Goal: Task Accomplishment & Management: Use online tool/utility

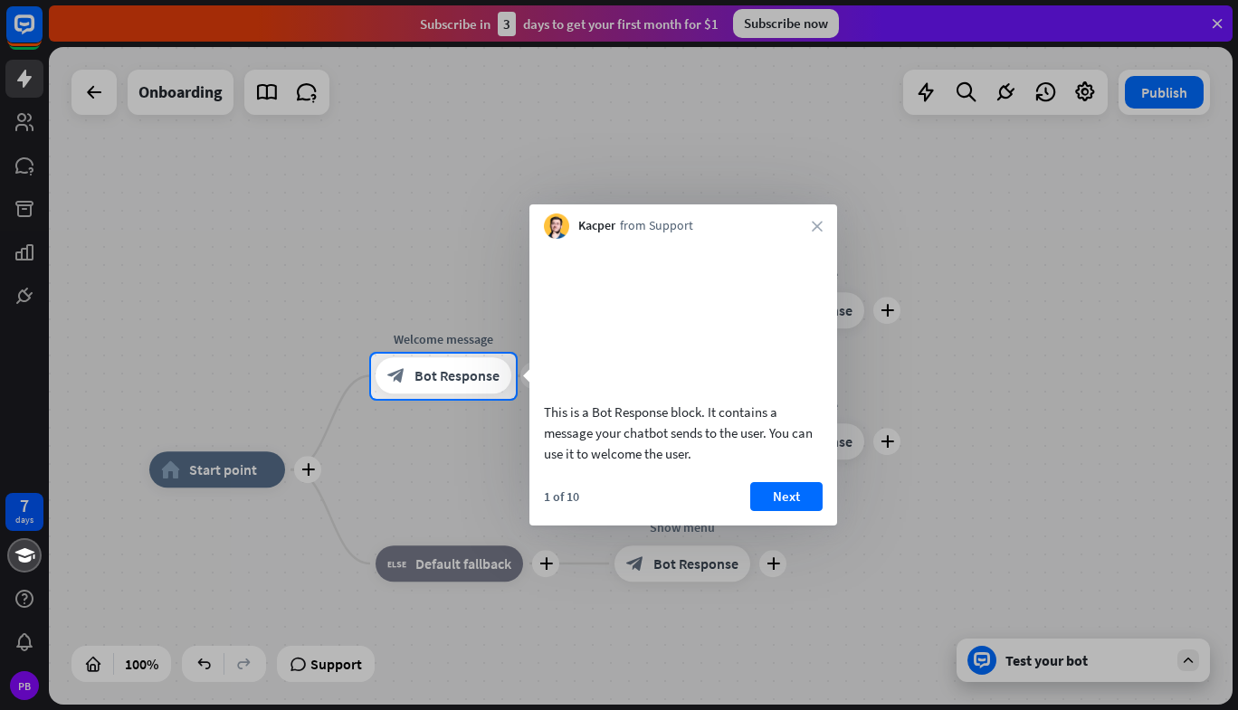
click at [779, 510] on button "Next" at bounding box center [786, 496] width 72 height 29
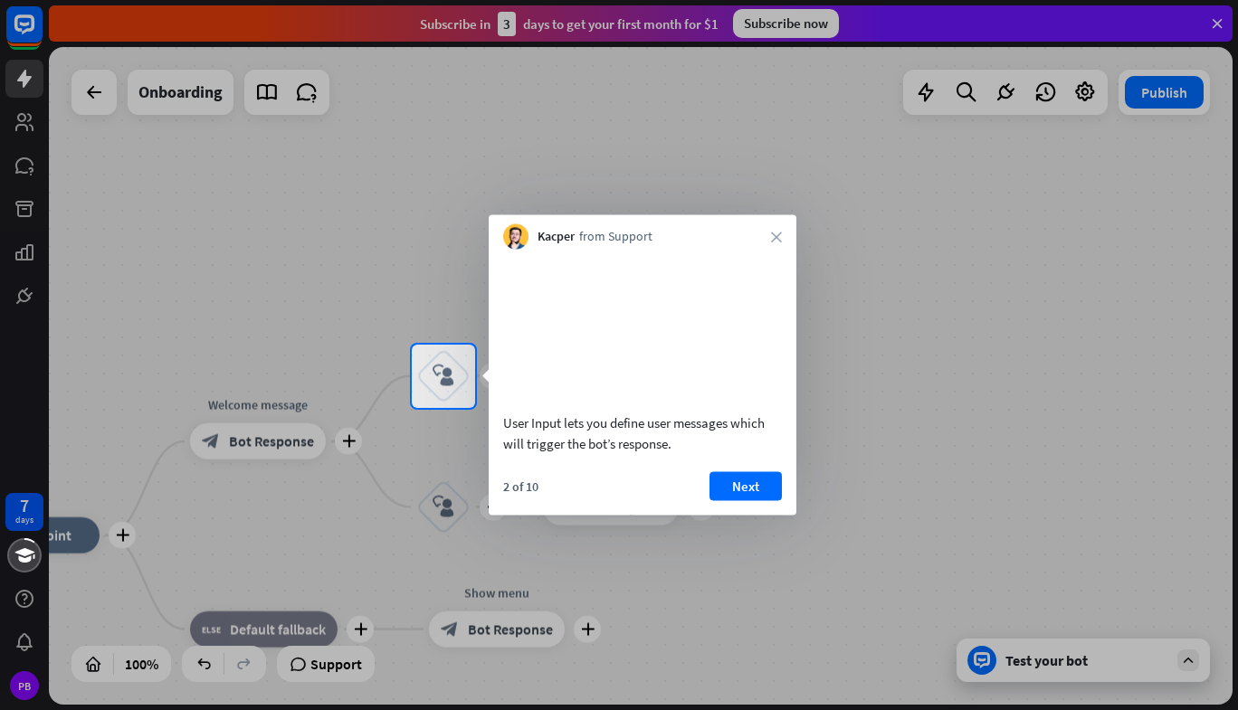
click at [776, 500] on button "Next" at bounding box center [745, 485] width 72 height 29
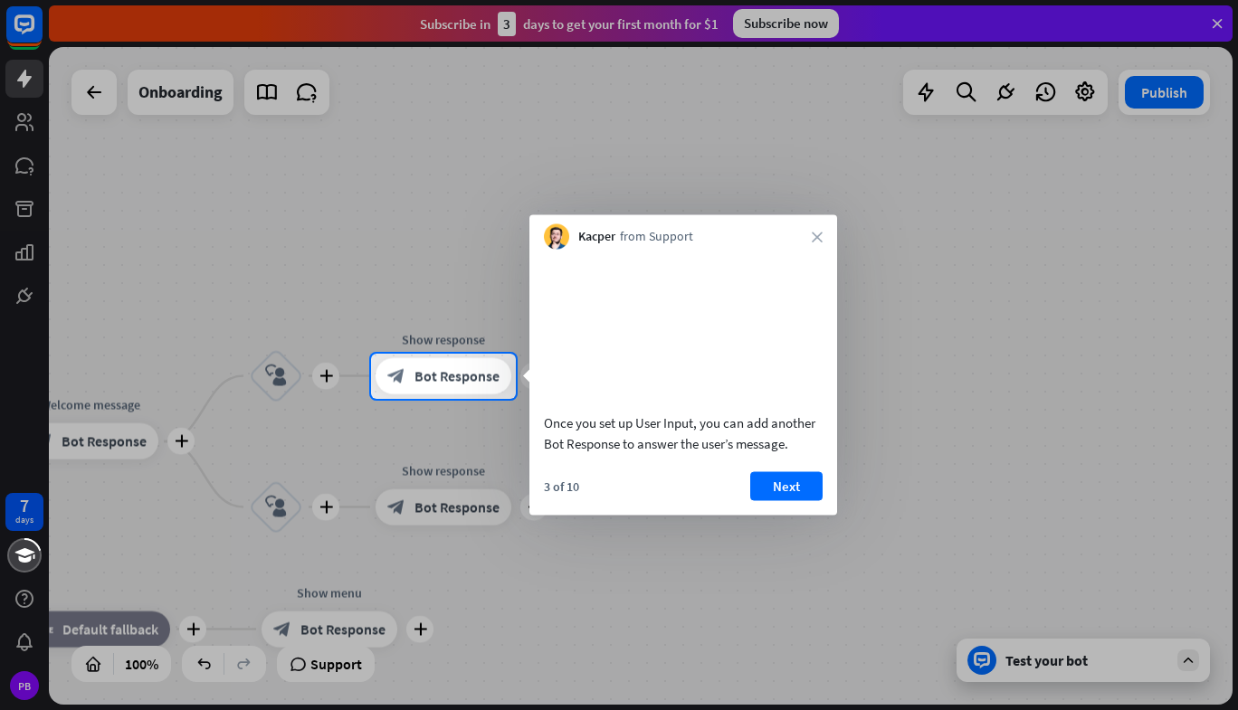
click at [761, 500] on button "Next" at bounding box center [786, 485] width 72 height 29
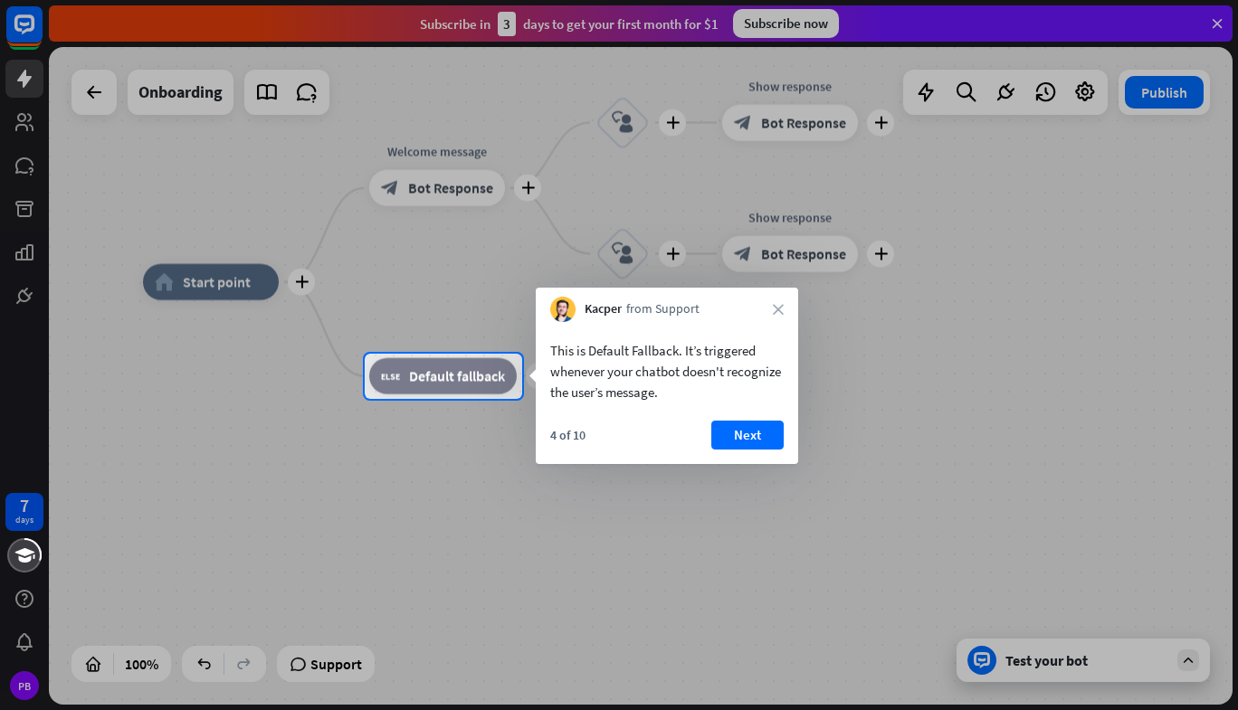
click at [742, 446] on button "Next" at bounding box center [747, 435] width 72 height 29
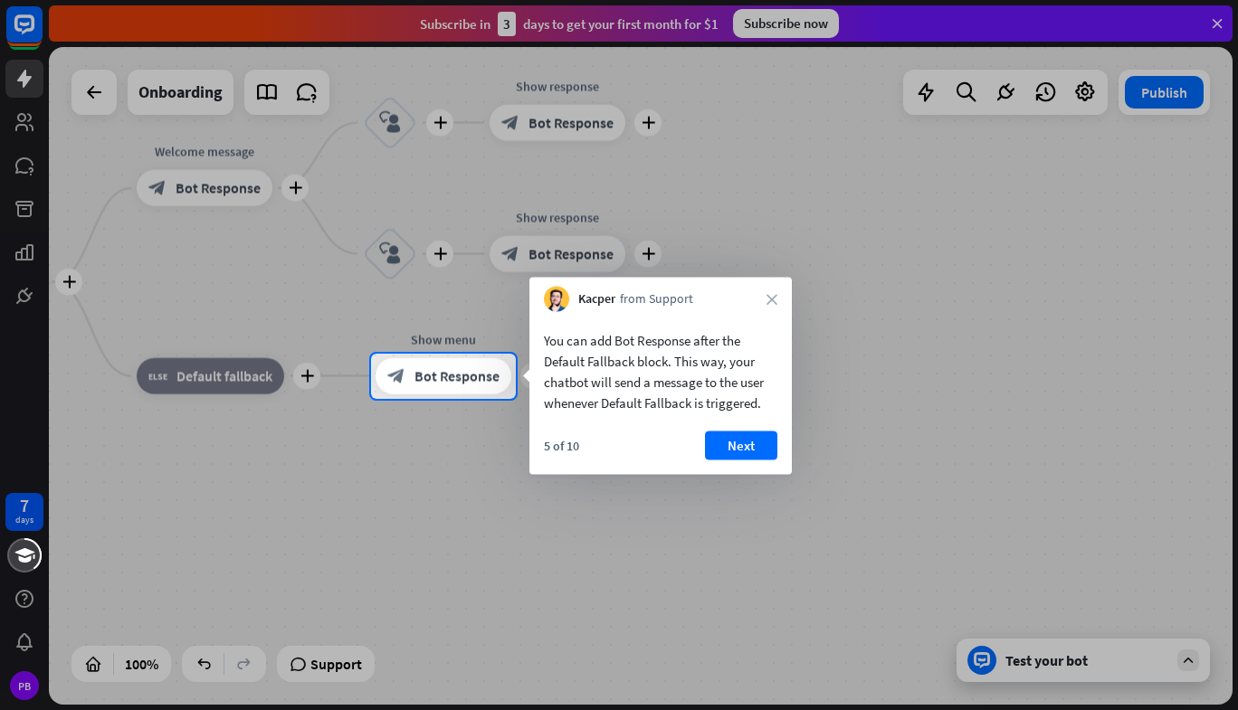
click at [747, 452] on button "Next" at bounding box center [741, 446] width 72 height 29
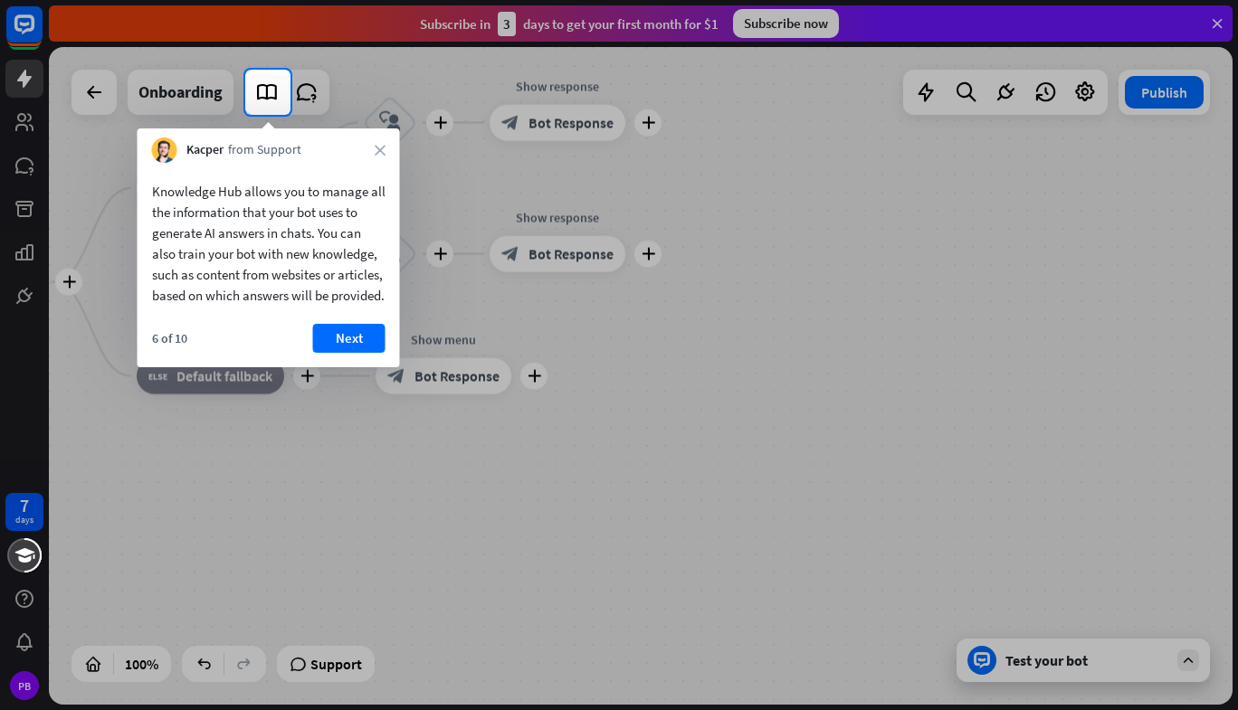
click at [342, 353] on button "Next" at bounding box center [349, 338] width 72 height 29
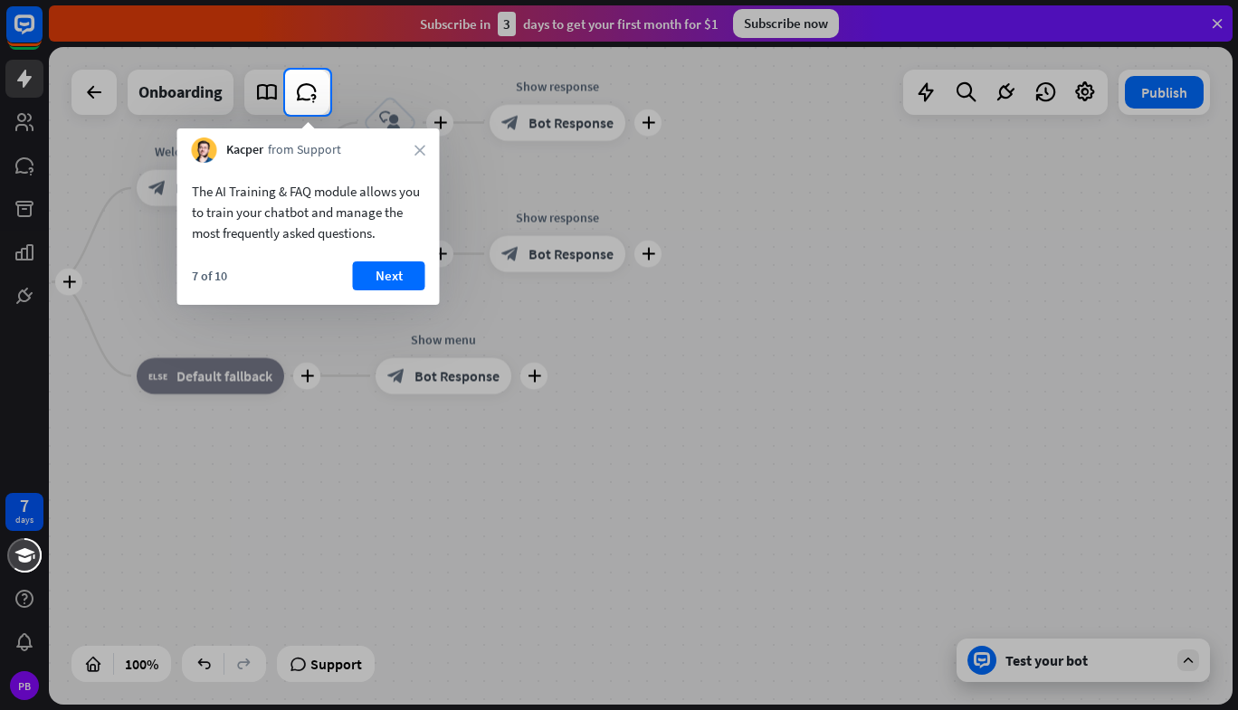
click at [406, 289] on button "Next" at bounding box center [389, 276] width 72 height 29
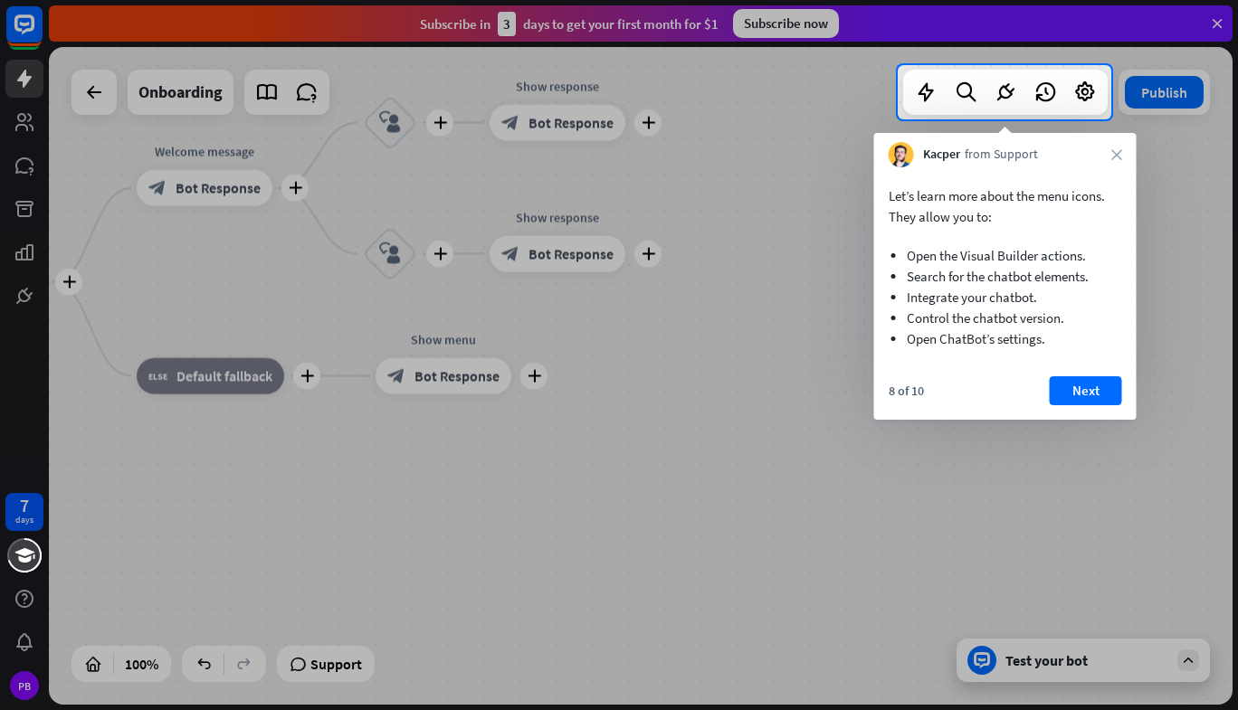
click at [1118, 154] on icon "close" at bounding box center [1116, 154] width 11 height 11
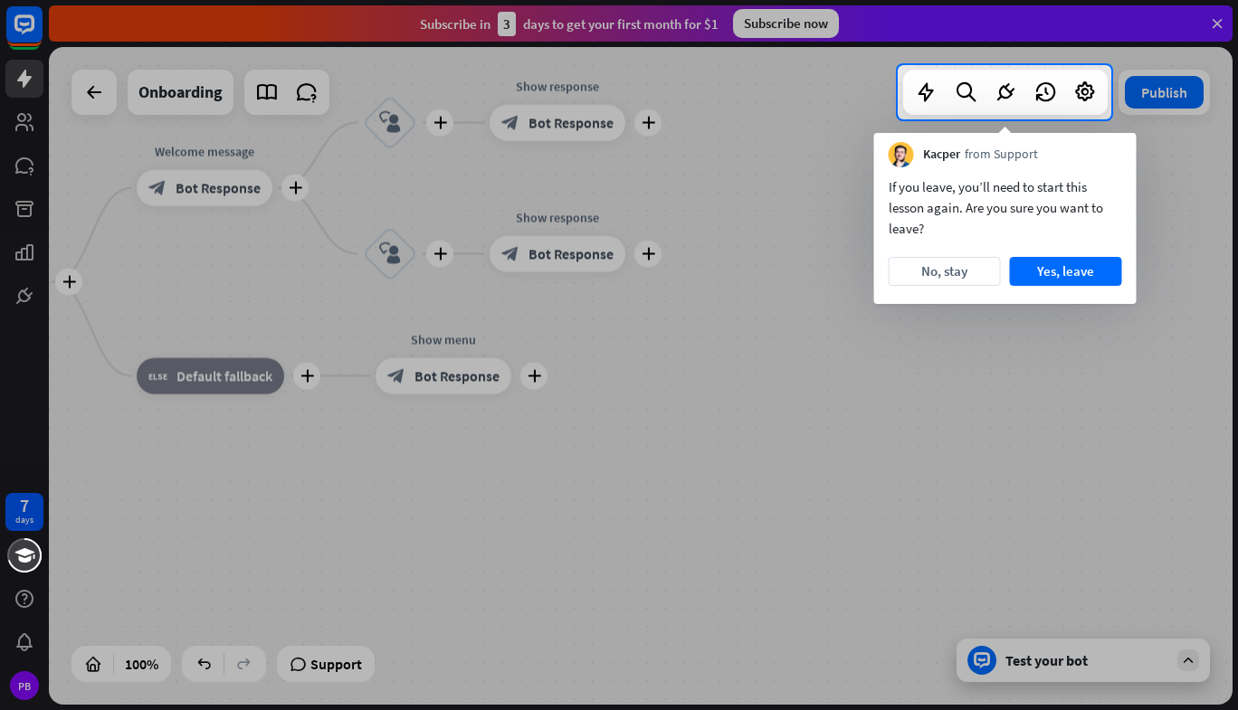
drag, startPoint x: 624, startPoint y: 377, endPoint x: 972, endPoint y: 394, distance: 347.9
click at [972, 394] on div at bounding box center [619, 414] width 1238 height 591
click at [27, 169] on div at bounding box center [619, 414] width 1238 height 591
click at [1037, 271] on button "Yes, leave" at bounding box center [1066, 271] width 112 height 29
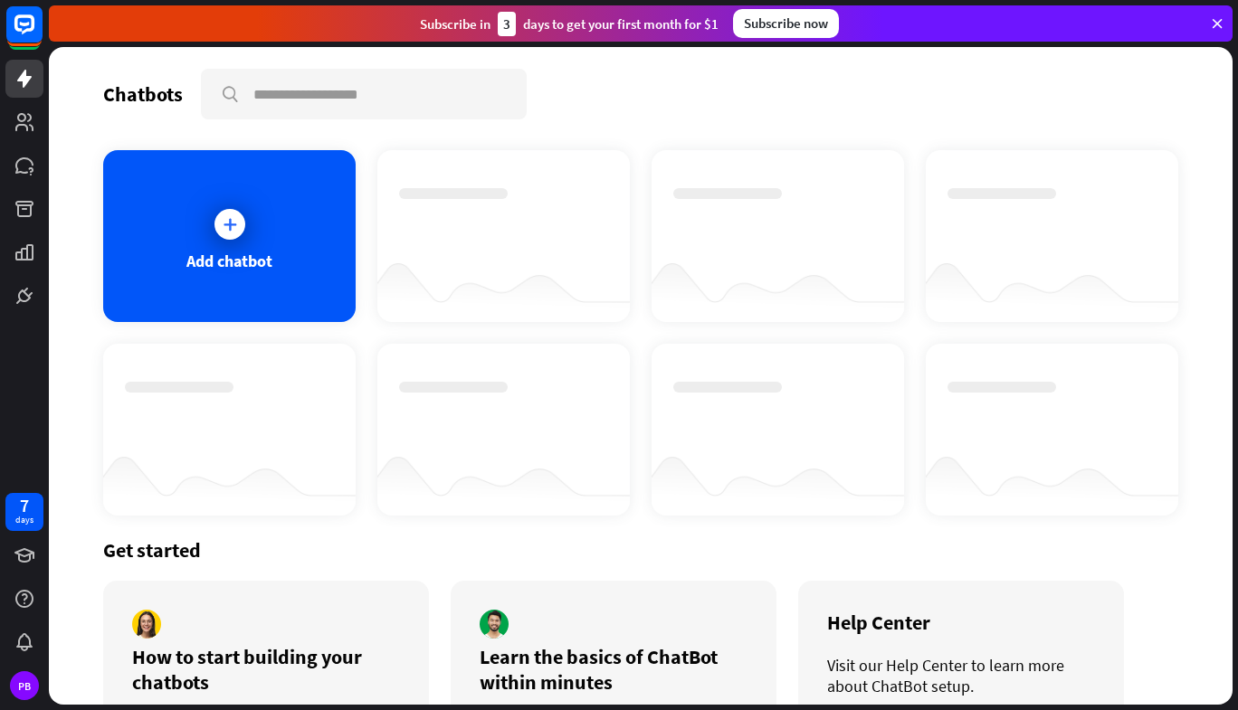
click at [241, 243] on div "Add chatbot" at bounding box center [229, 236] width 252 height 172
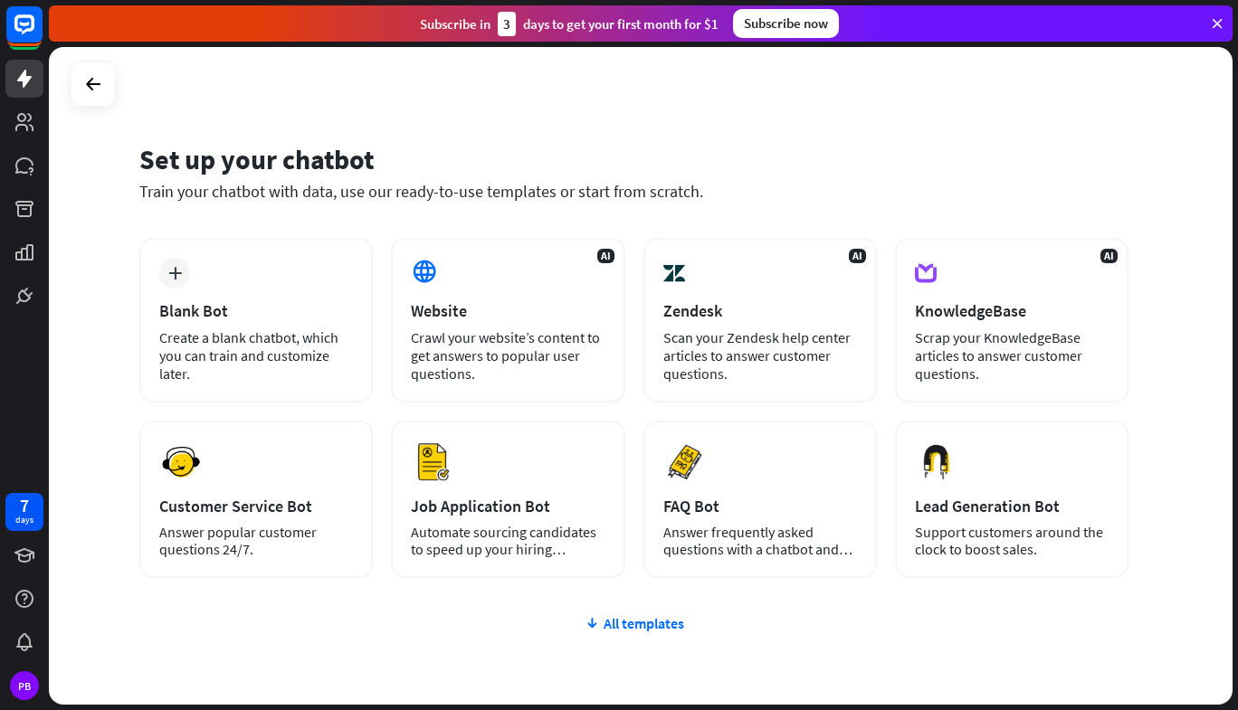
click at [316, 519] on div "Preview Customer Service Bot Answer popular customer questions 24/7." at bounding box center [255, 499] width 233 height 157
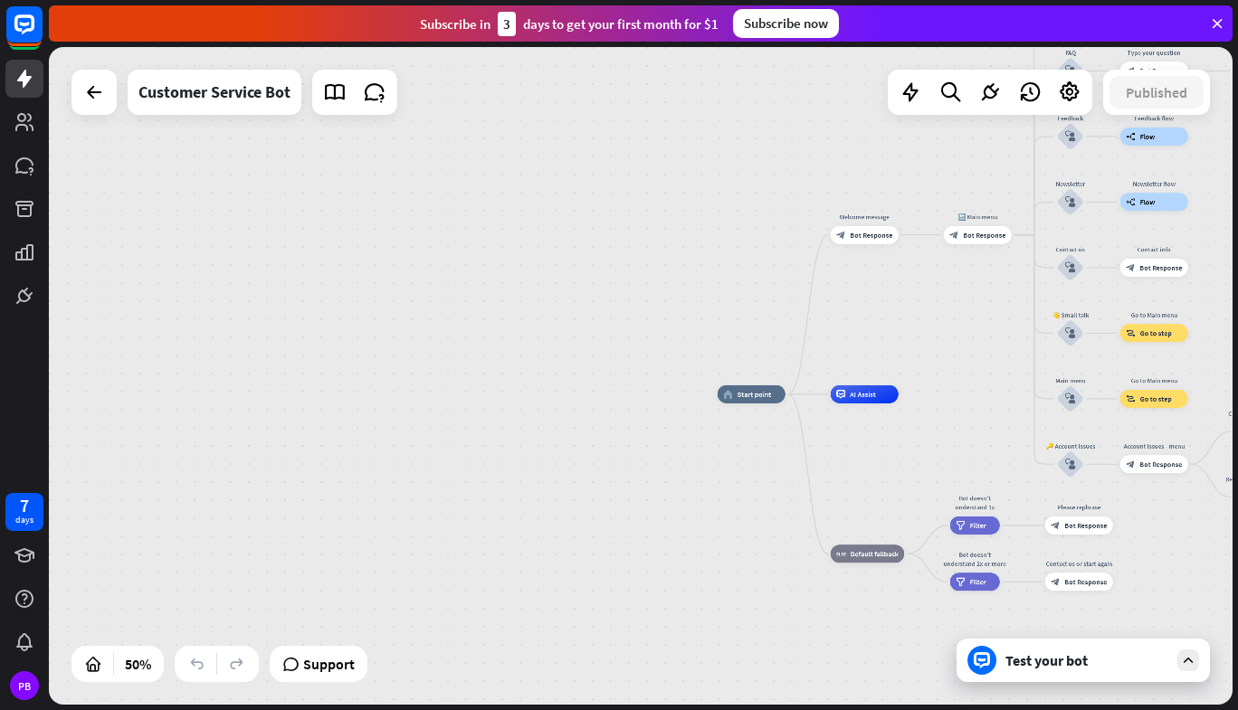
click at [95, 100] on icon at bounding box center [94, 92] width 22 height 22
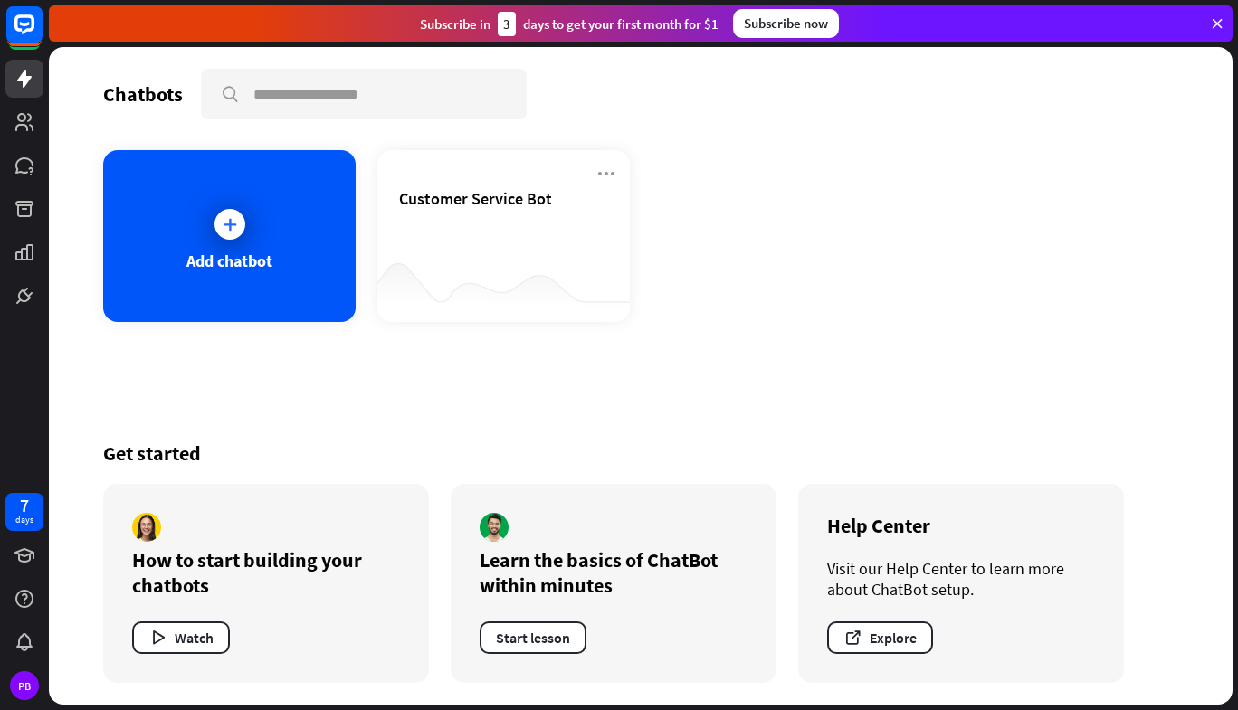
click at [258, 253] on div "Add chatbot" at bounding box center [229, 261] width 86 height 21
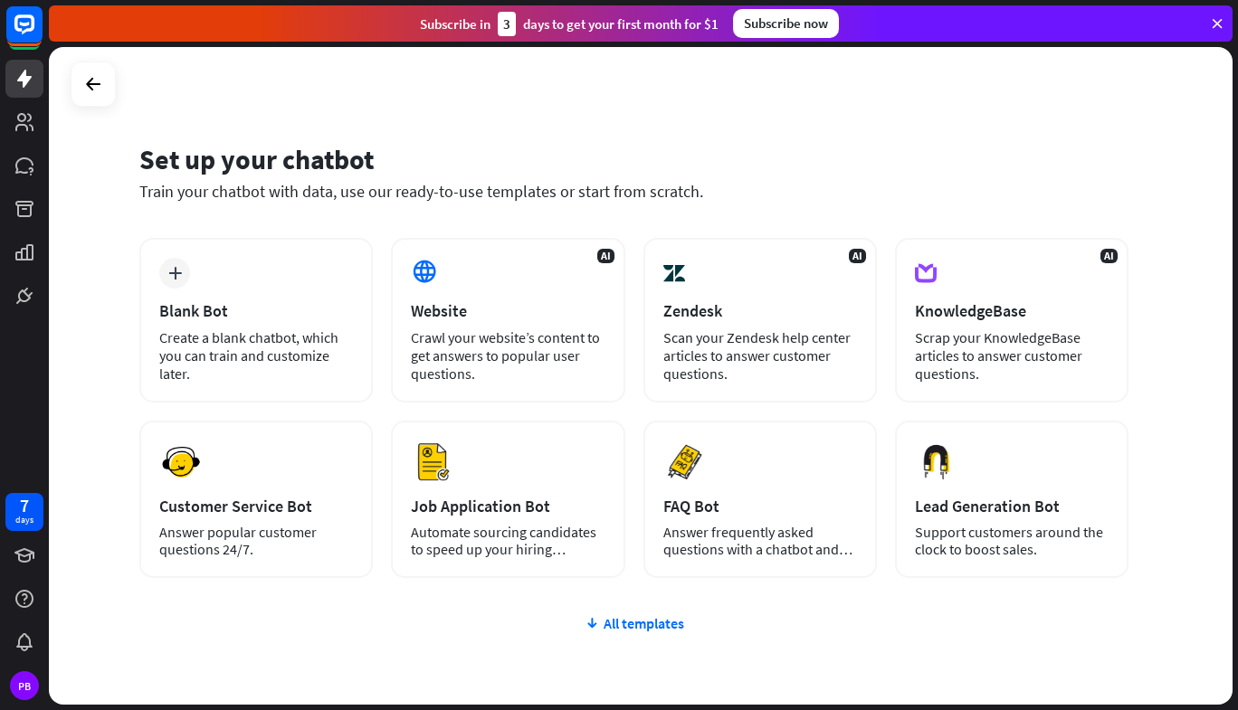
click at [452, 332] on div "Crawl your website’s content to get answers to popular user questions." at bounding box center [508, 355] width 194 height 54
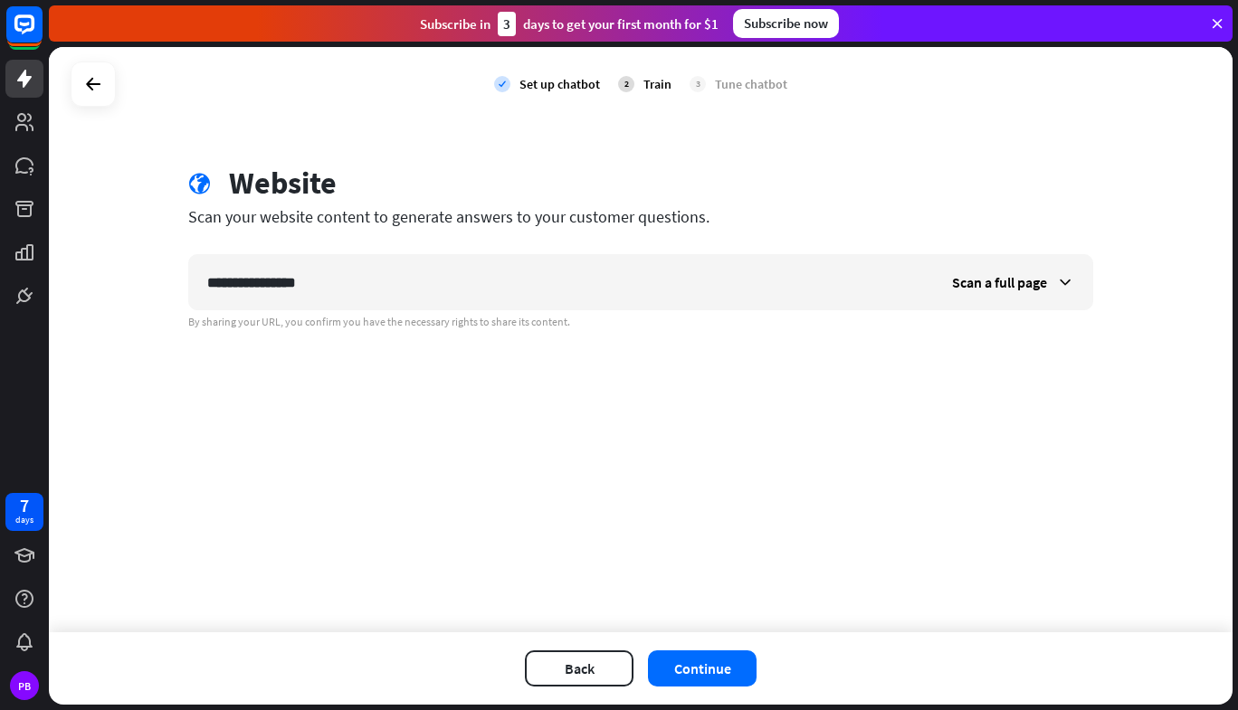
click at [692, 666] on button "Continue" at bounding box center [702, 669] width 109 height 36
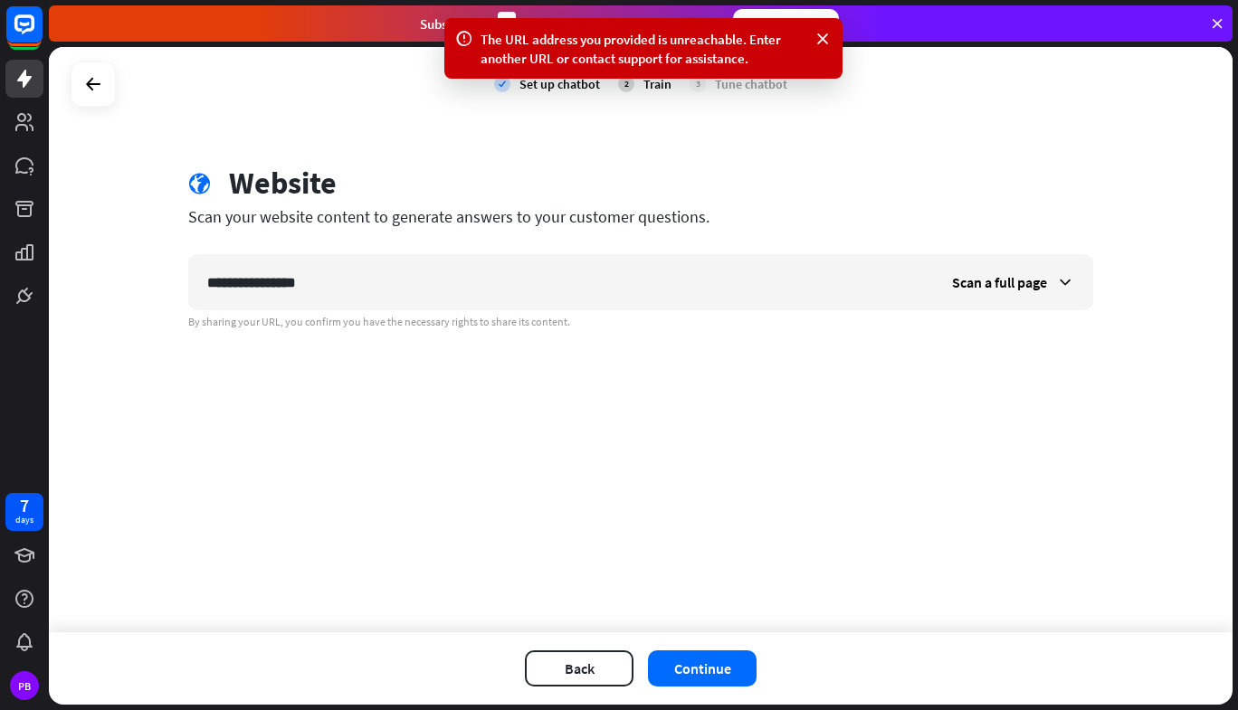
click at [827, 42] on icon at bounding box center [823, 39] width 18 height 19
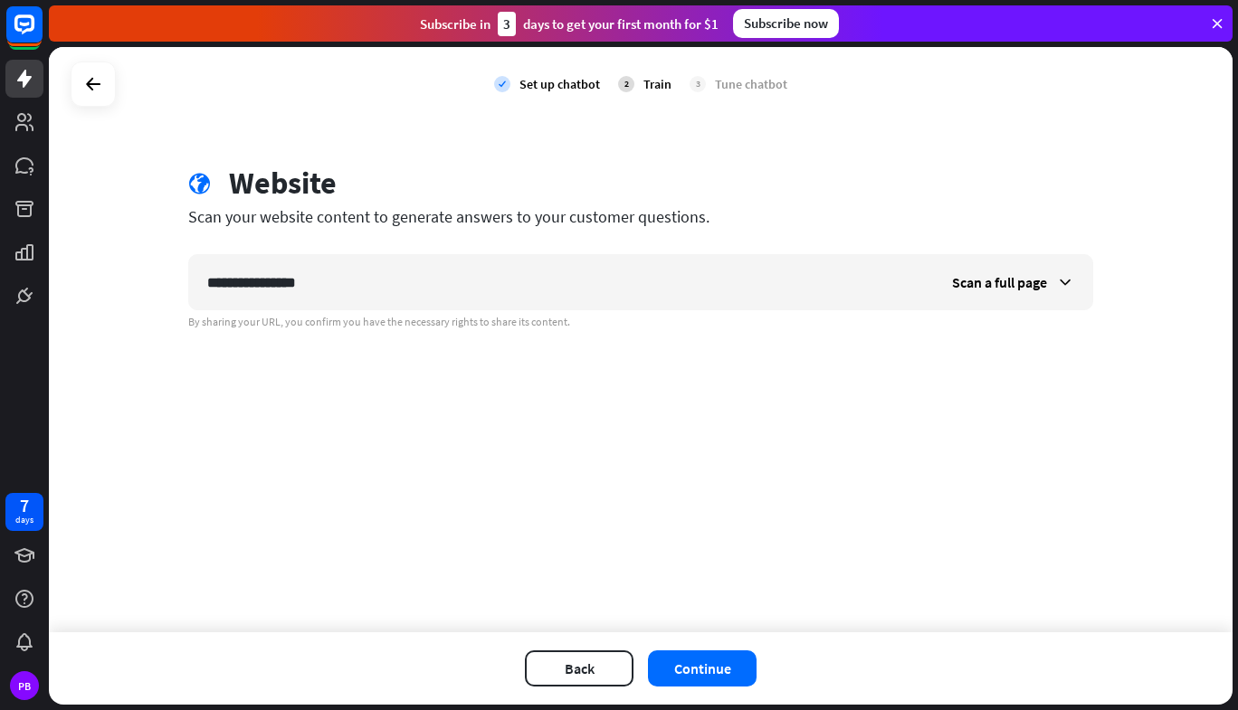
click at [1028, 279] on span "Scan a full page" at bounding box center [999, 282] width 95 height 18
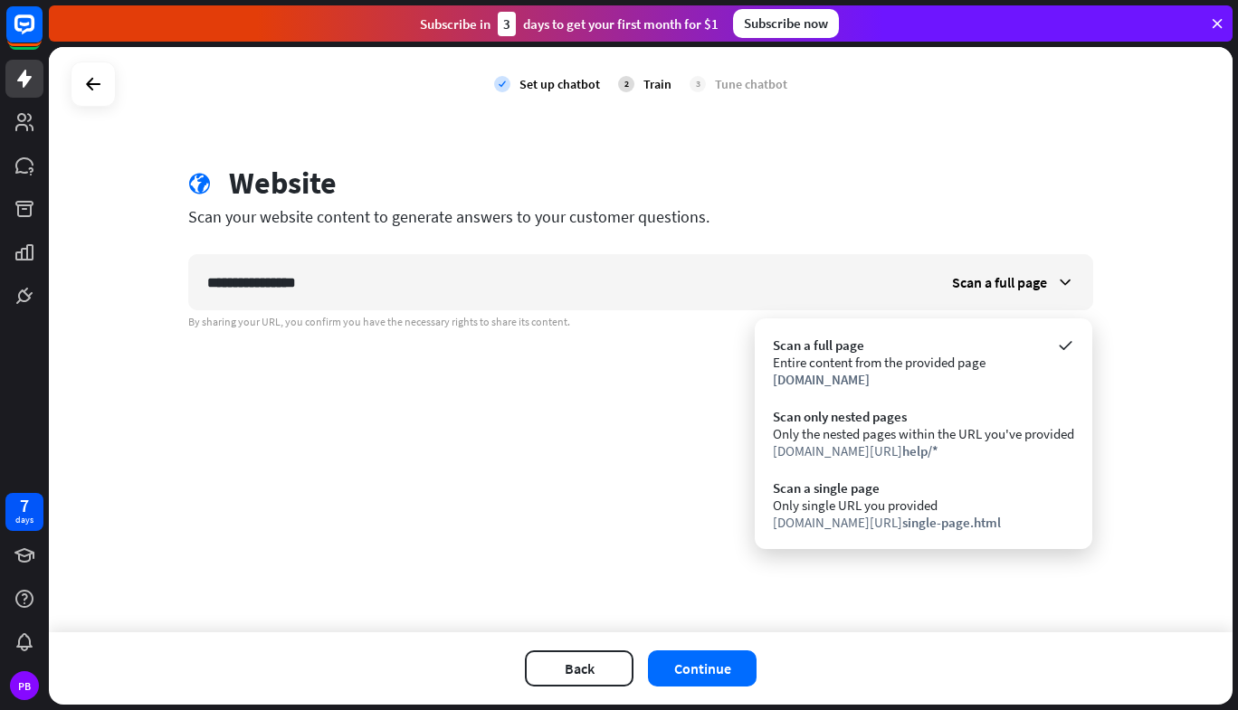
click at [958, 357] on div "Entire content from the provided page" at bounding box center [923, 362] width 301 height 17
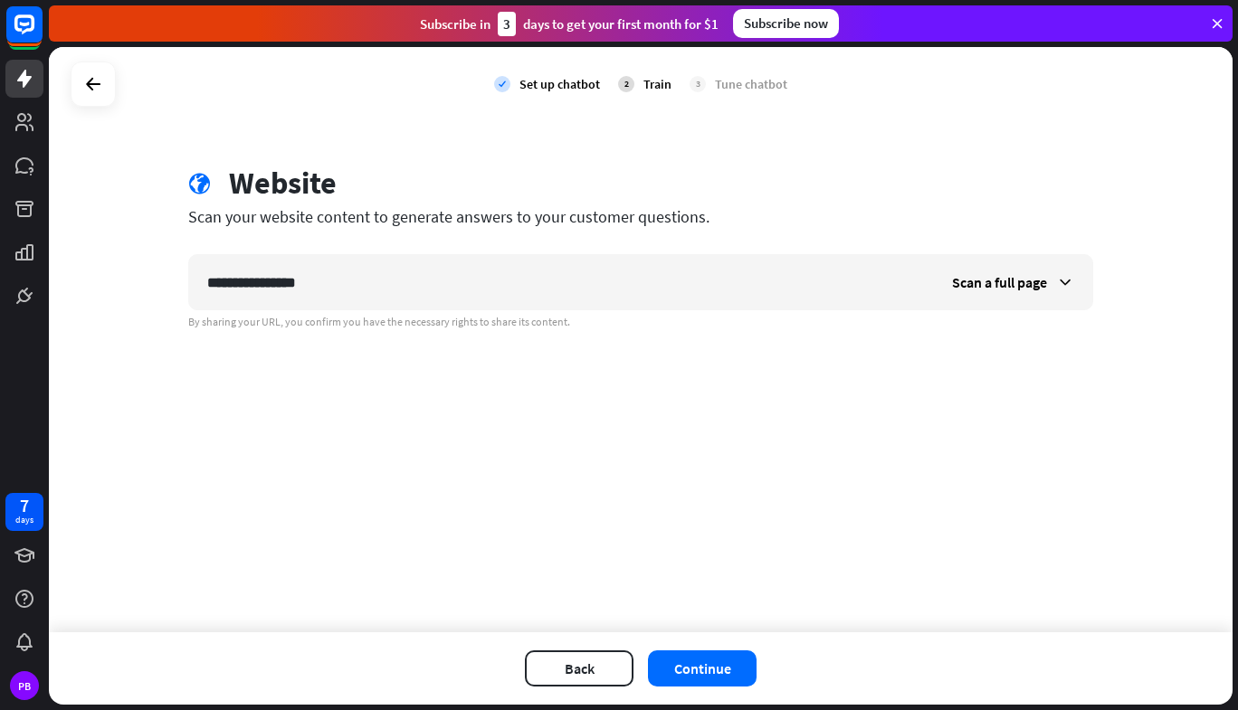
click at [995, 283] on span "Scan a full page" at bounding box center [999, 282] width 95 height 18
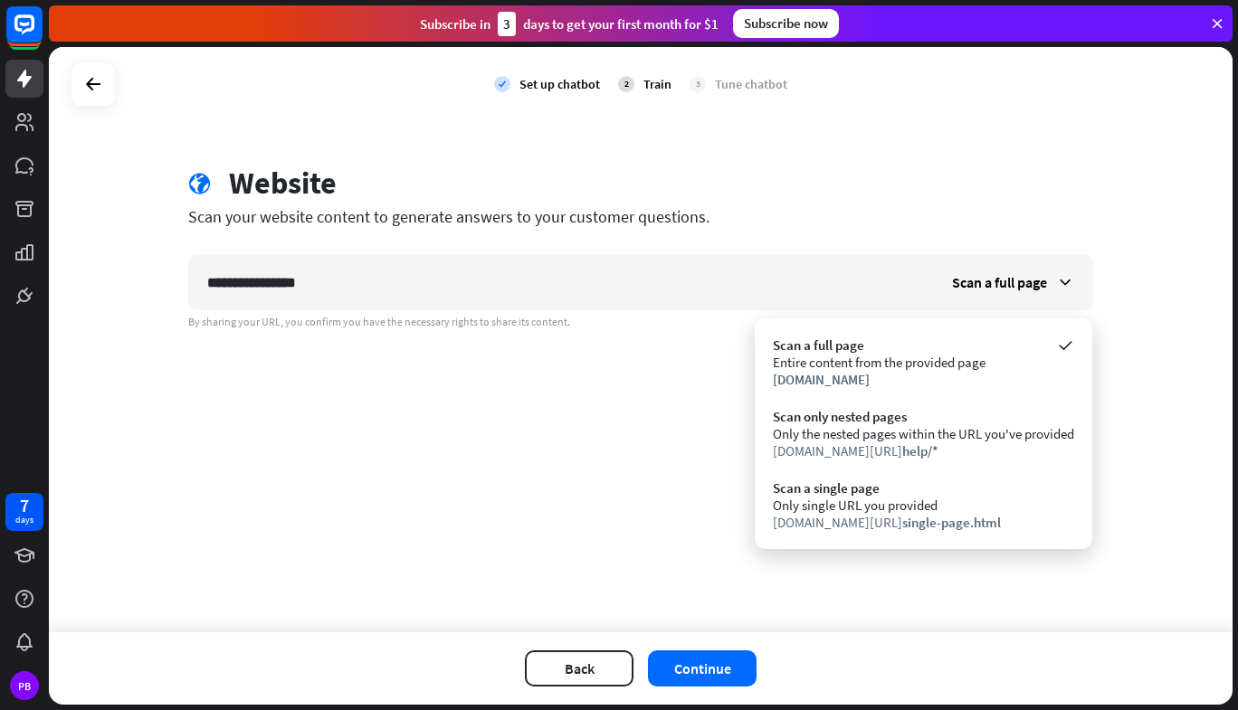
click at [940, 381] on div "[DOMAIN_NAME]" at bounding box center [923, 379] width 301 height 17
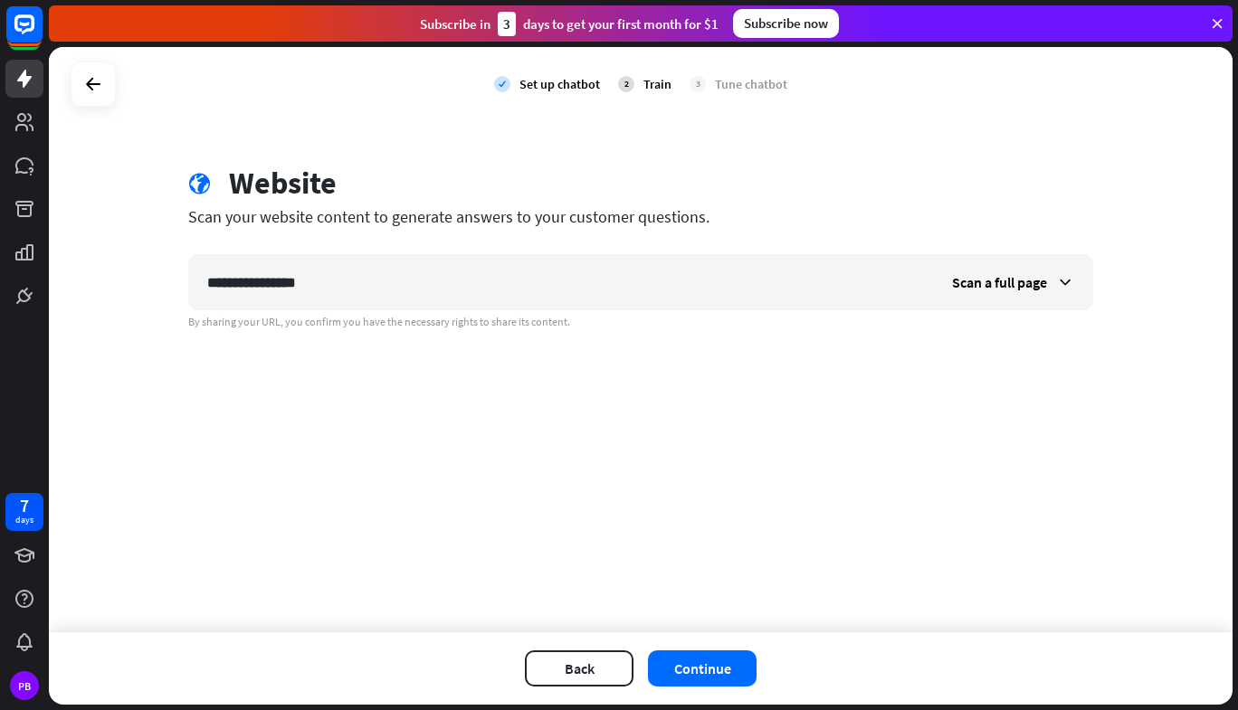
click at [713, 660] on button "Continue" at bounding box center [702, 669] width 109 height 36
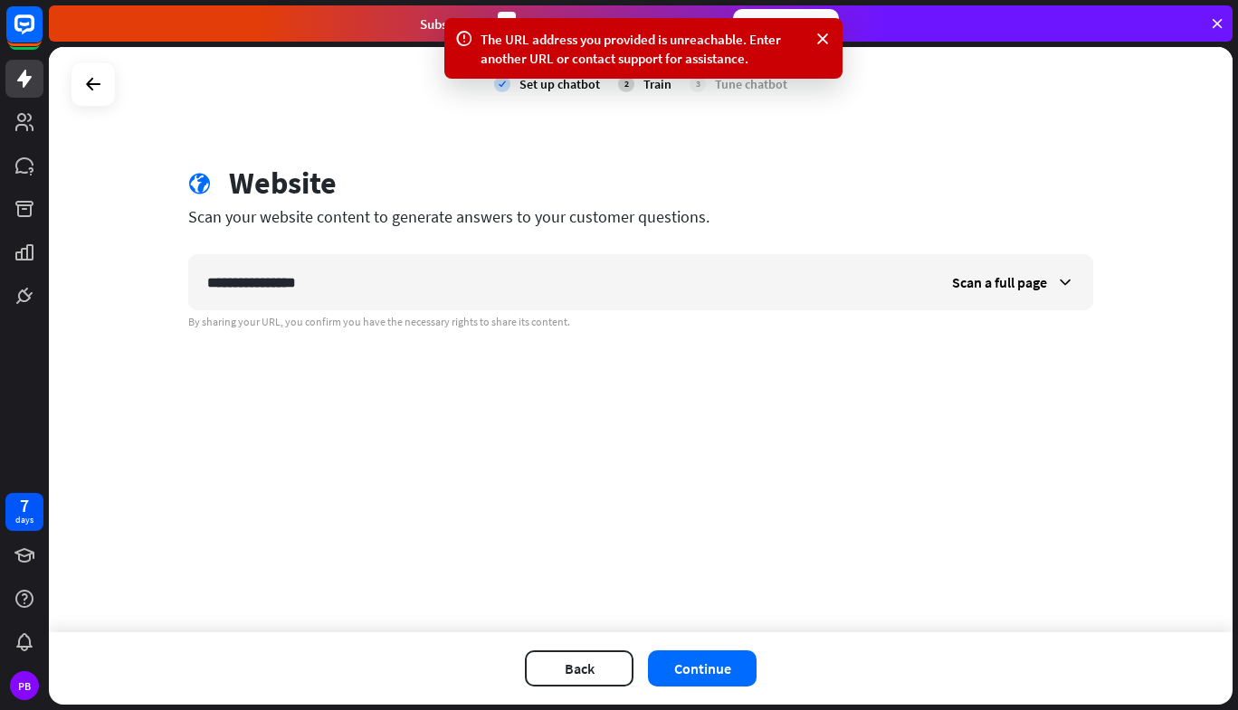
click at [823, 38] on icon at bounding box center [823, 39] width 18 height 19
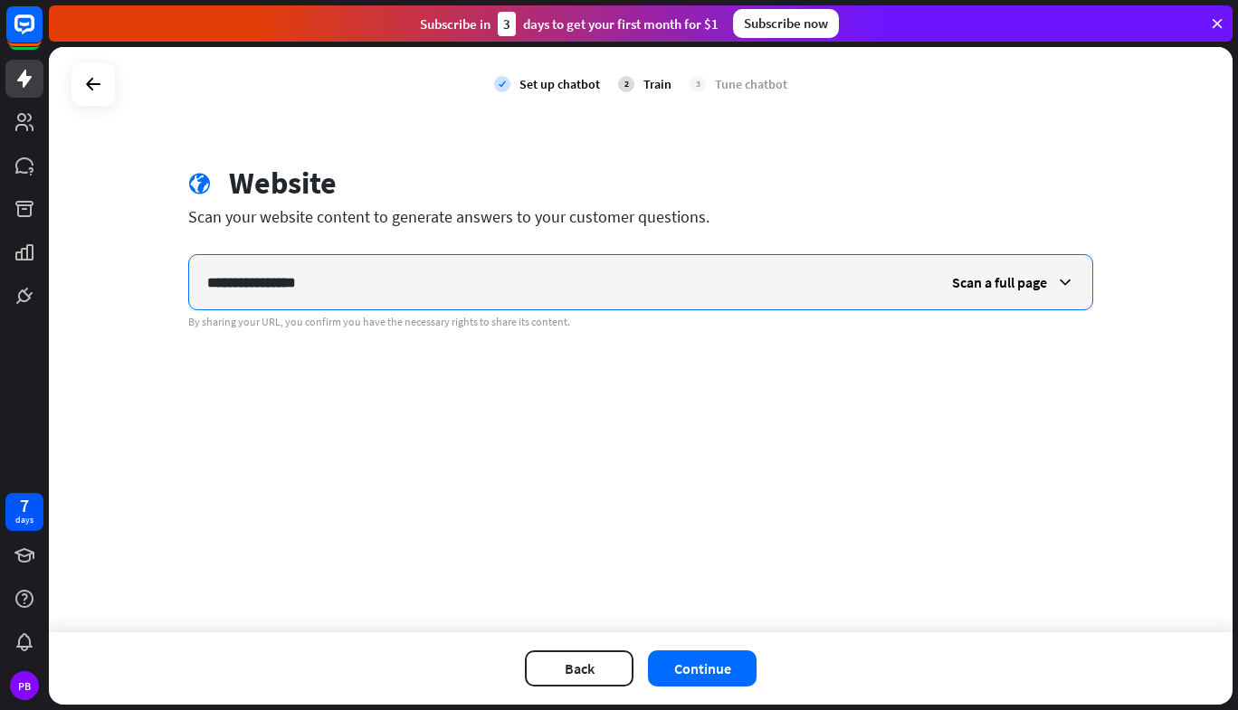
drag, startPoint x: 331, startPoint y: 280, endPoint x: 197, endPoint y: 286, distance: 134.1
click at [197, 286] on input "**********" at bounding box center [561, 282] width 745 height 54
type input "**********"
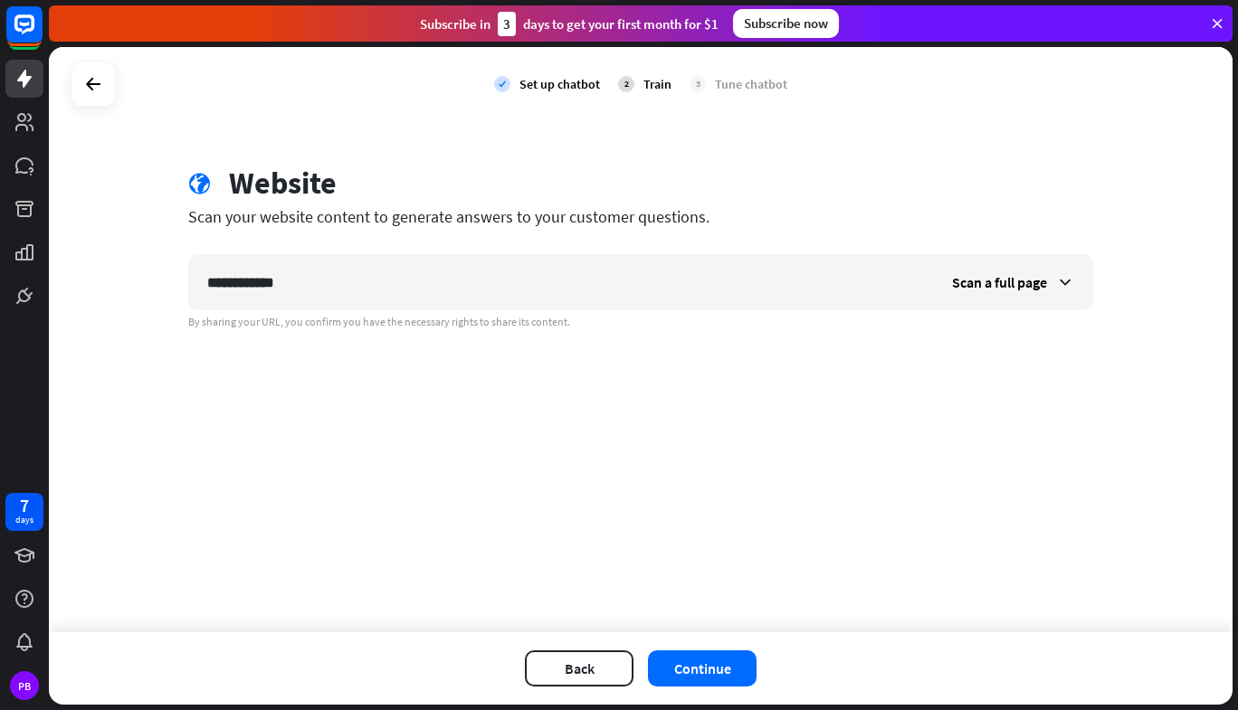
click at [702, 661] on button "Continue" at bounding box center [702, 669] width 109 height 36
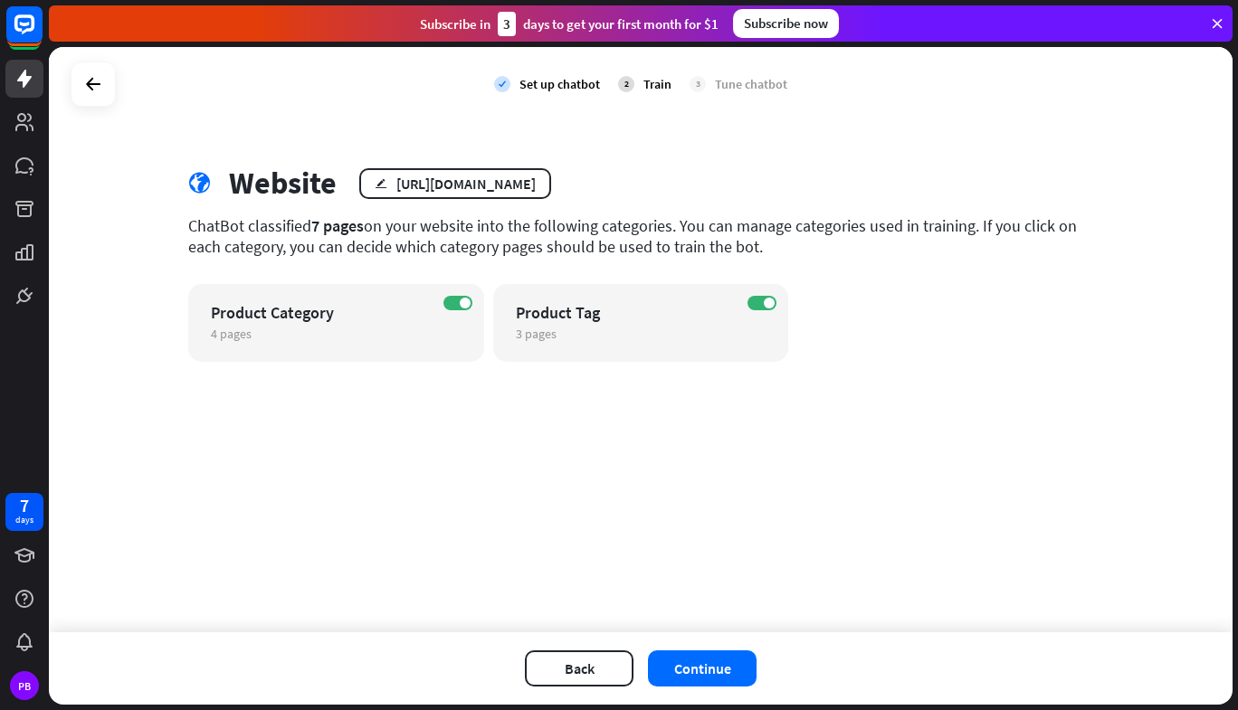
click at [674, 666] on button "Continue" at bounding box center [702, 669] width 109 height 36
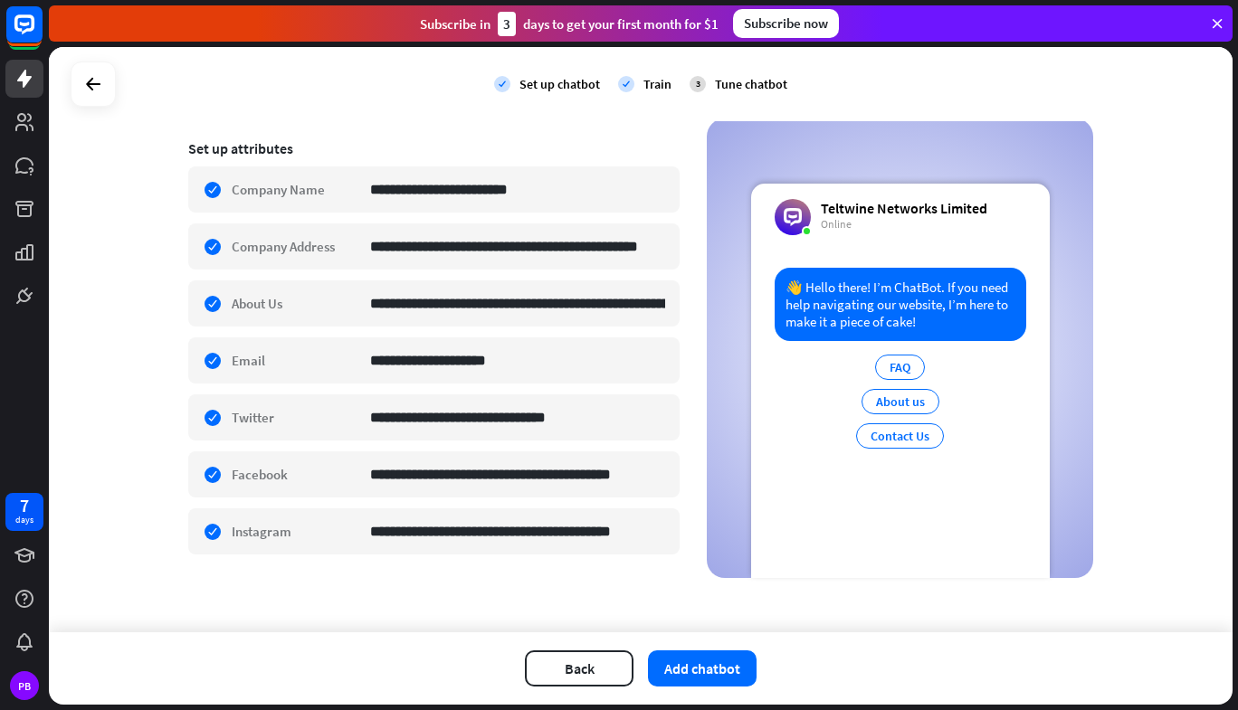
scroll to position [288, 0]
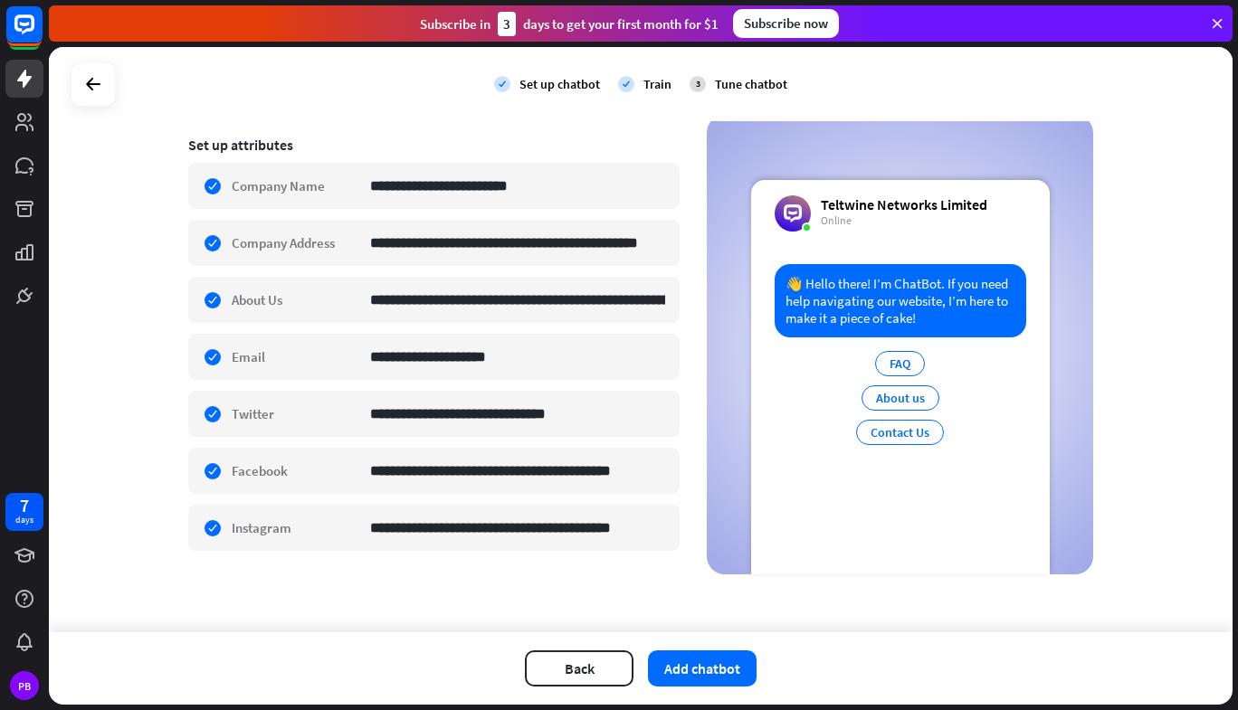
click at [707, 671] on button "Add chatbot" at bounding box center [702, 669] width 109 height 36
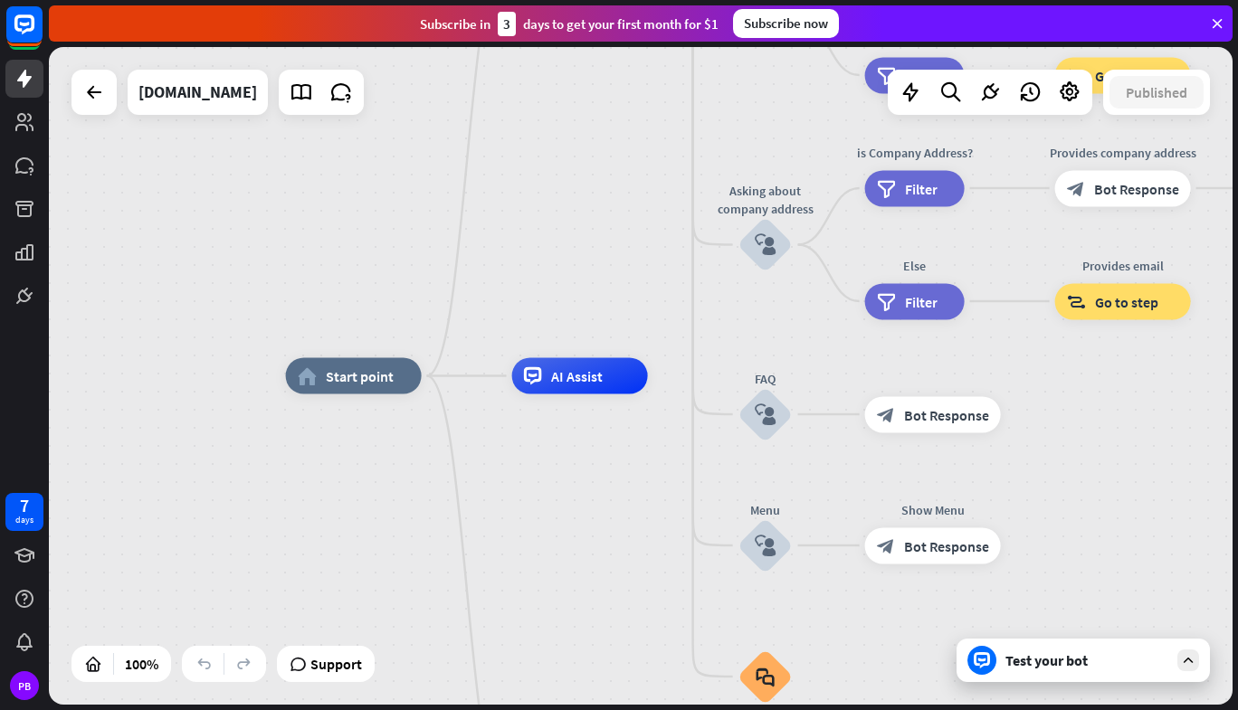
click at [1009, 657] on div "Test your bot" at bounding box center [1086, 661] width 163 height 18
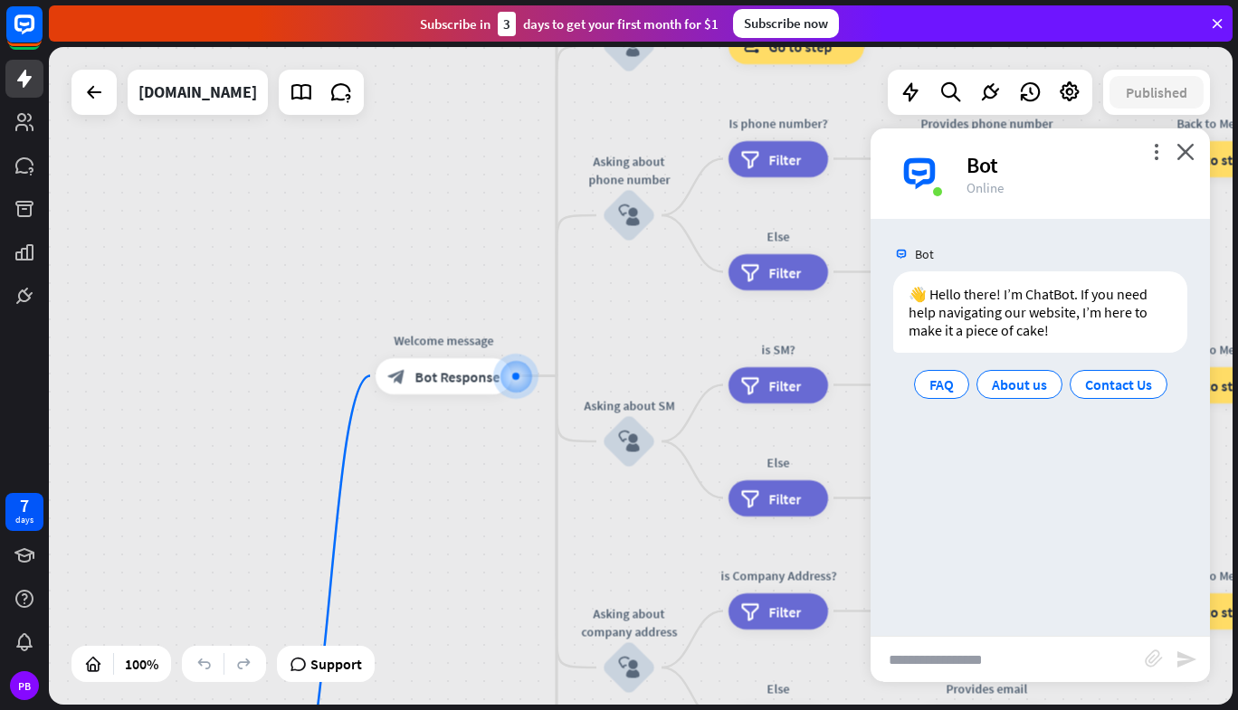
click at [988, 672] on input "text" at bounding box center [1008, 659] width 274 height 45
type input "**********"
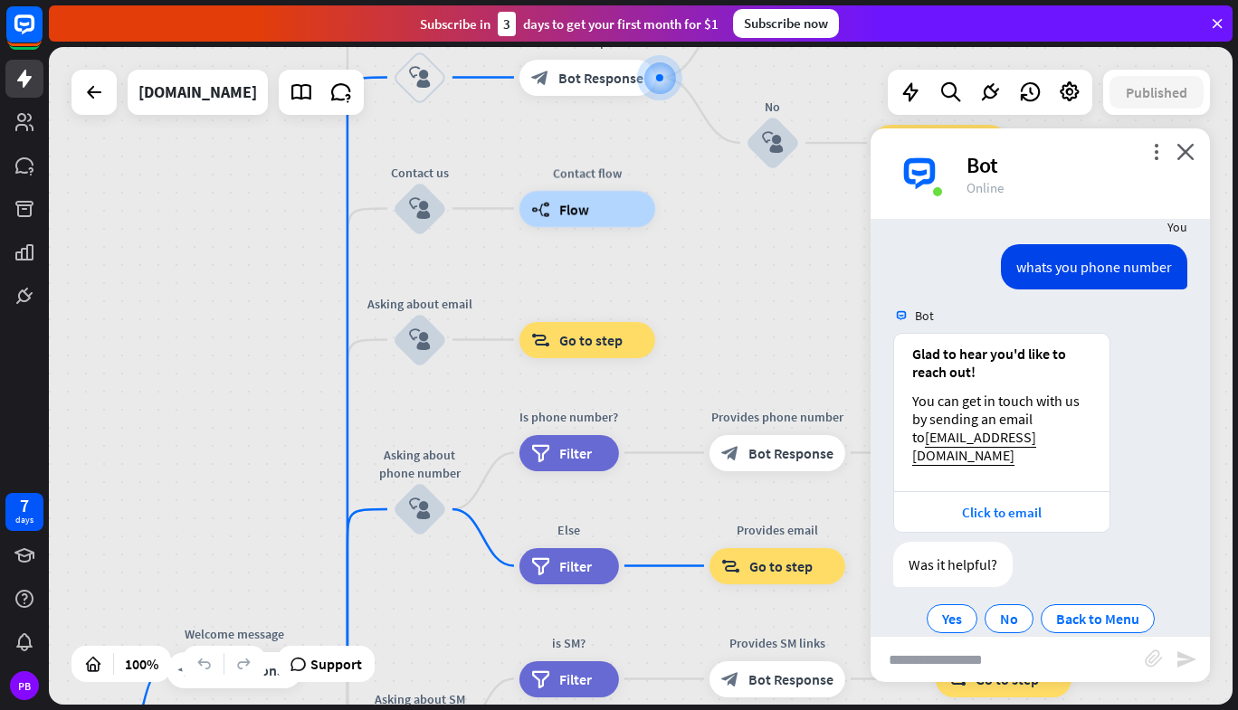
scroll to position [162, 0]
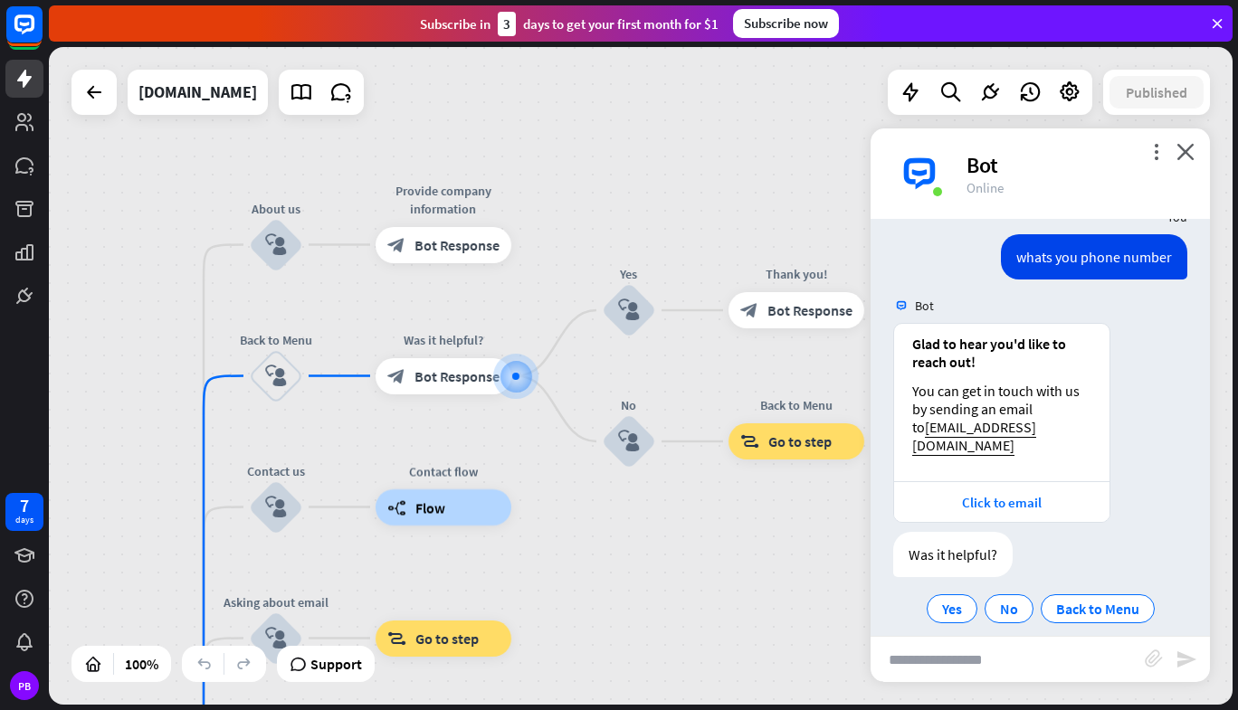
click at [1036, 647] on input "text" at bounding box center [1008, 659] width 274 height 45
type input "**********"
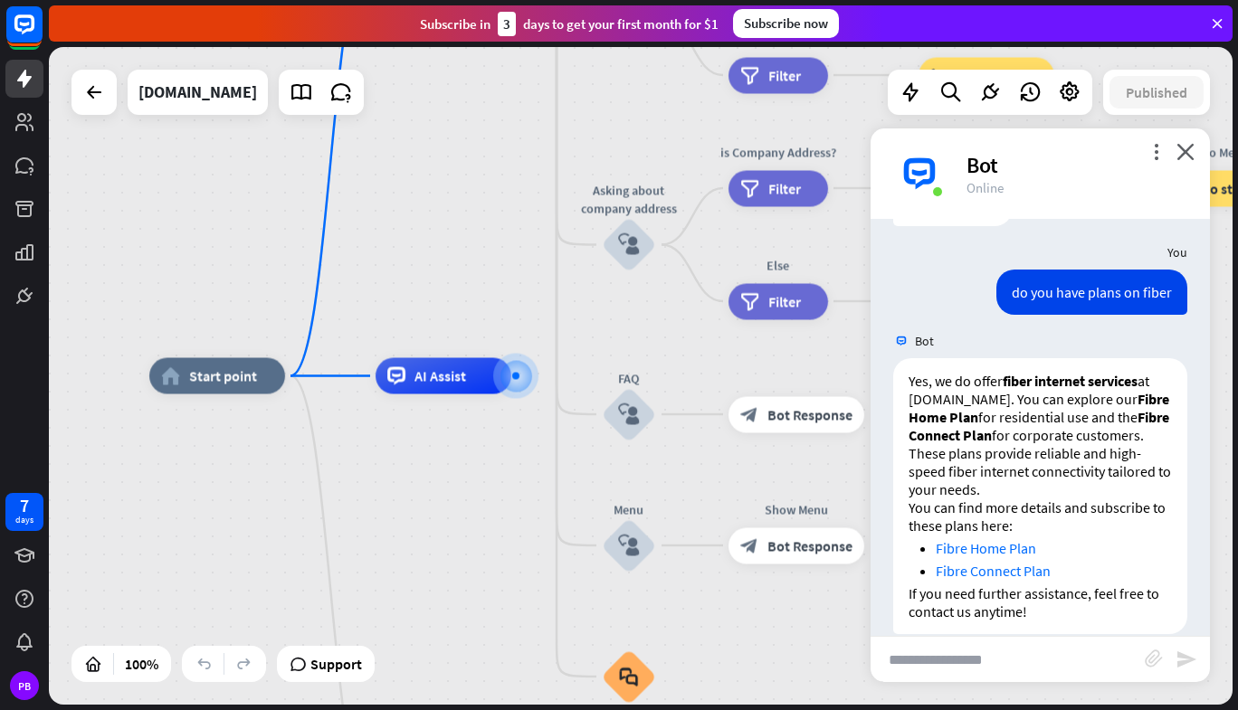
scroll to position [520, 0]
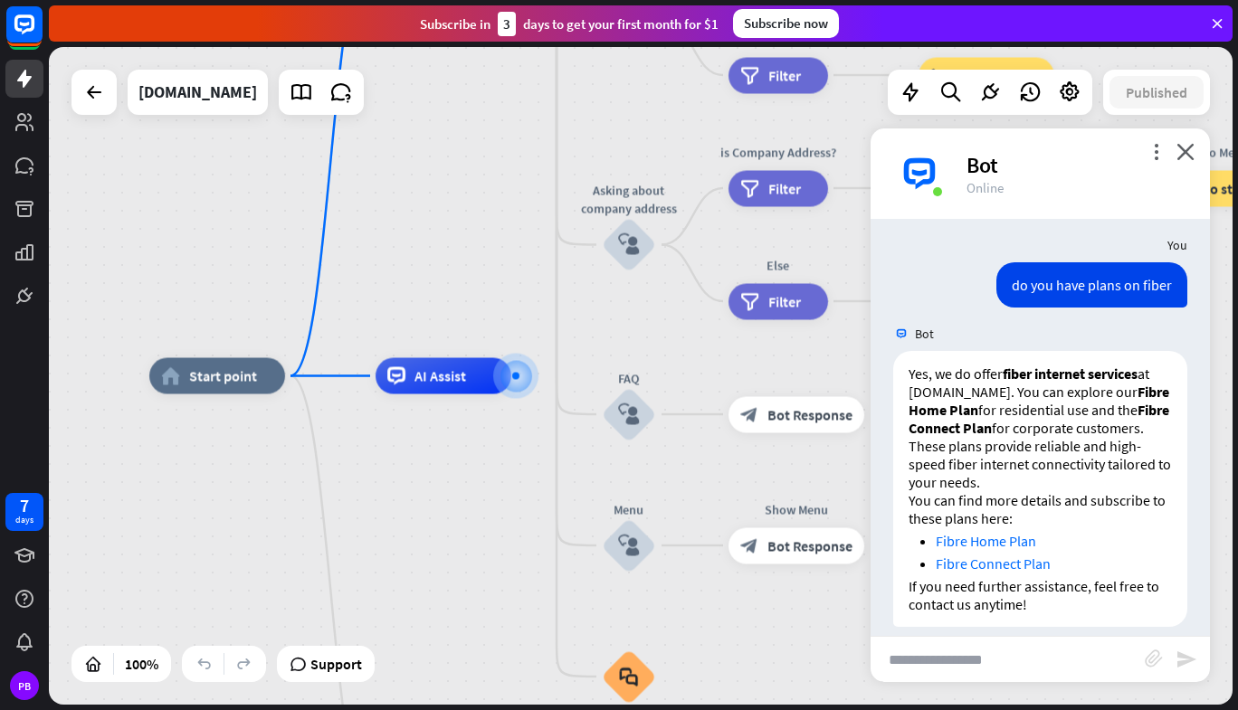
click at [1040, 643] on input "text" at bounding box center [1008, 659] width 274 height 45
type input "**********"
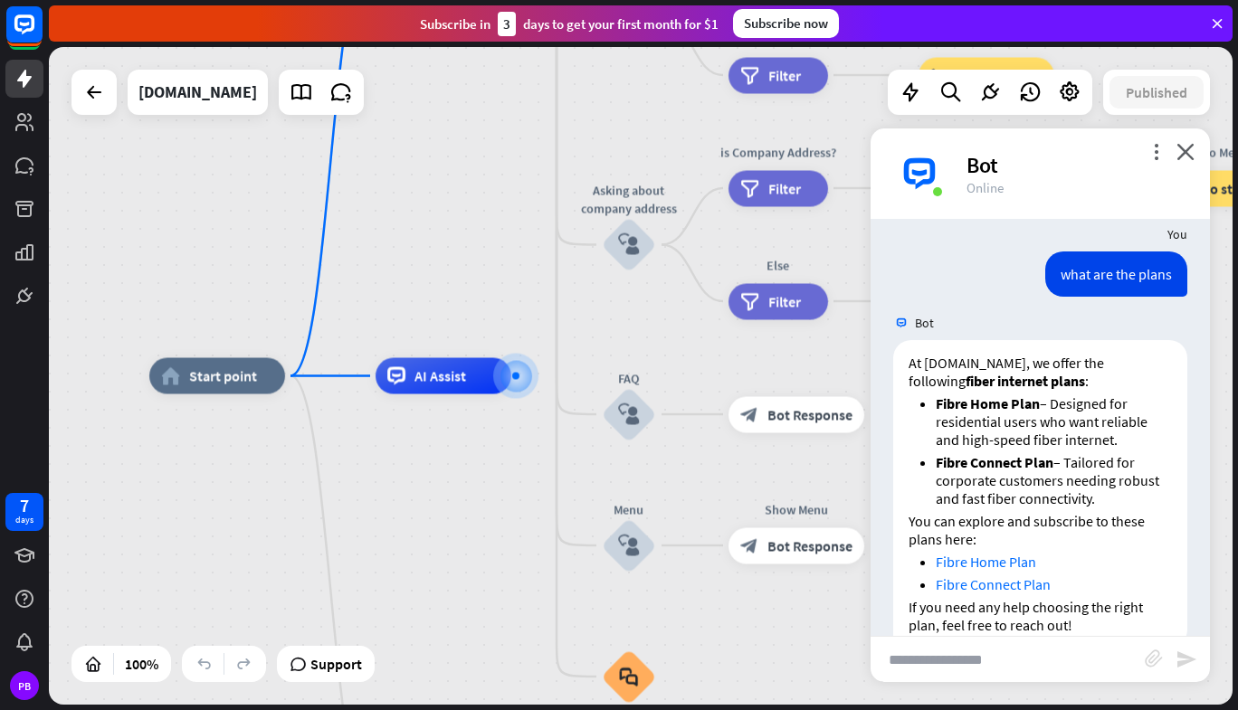
scroll to position [960, 0]
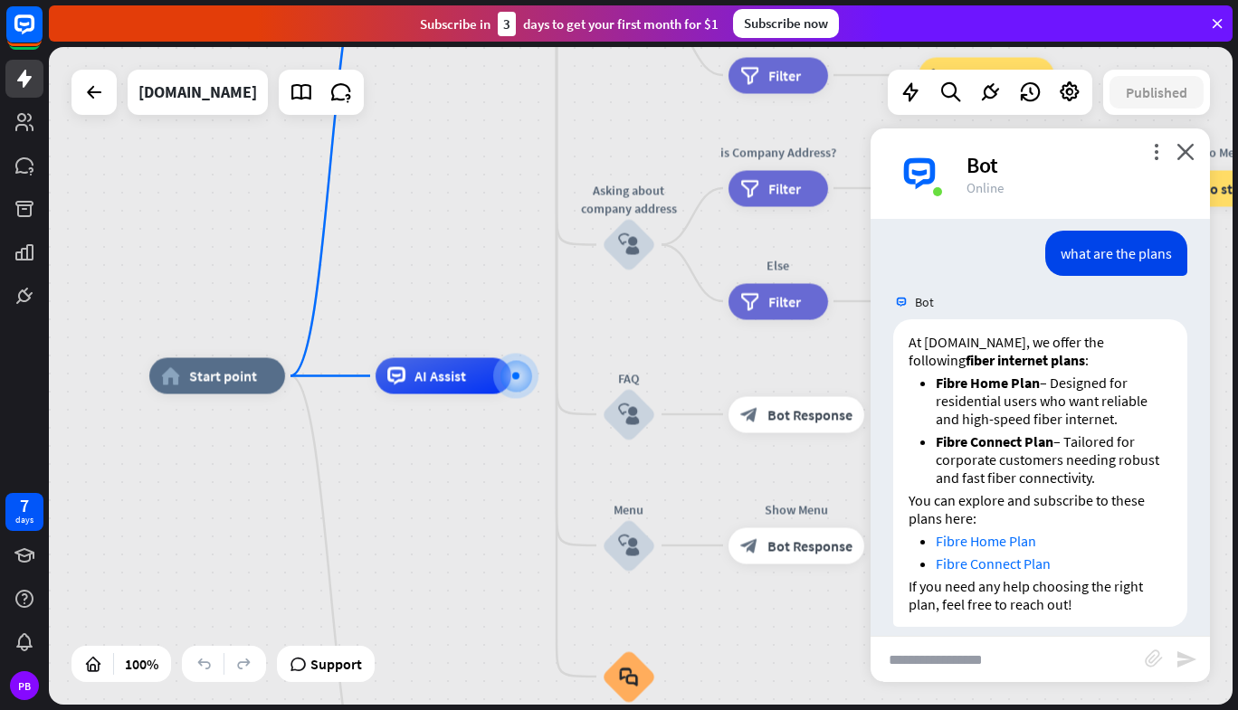
click at [1033, 656] on input "text" at bounding box center [1008, 659] width 274 height 45
type input "**********"
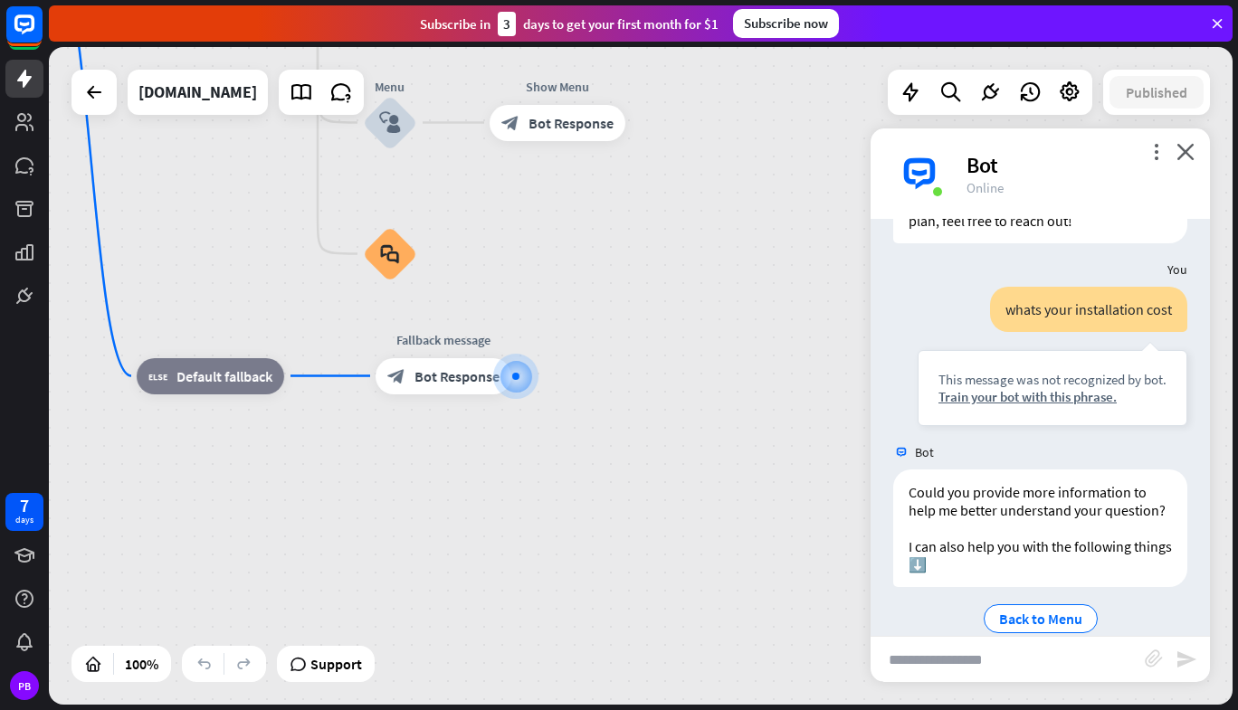
scroll to position [1372, 0]
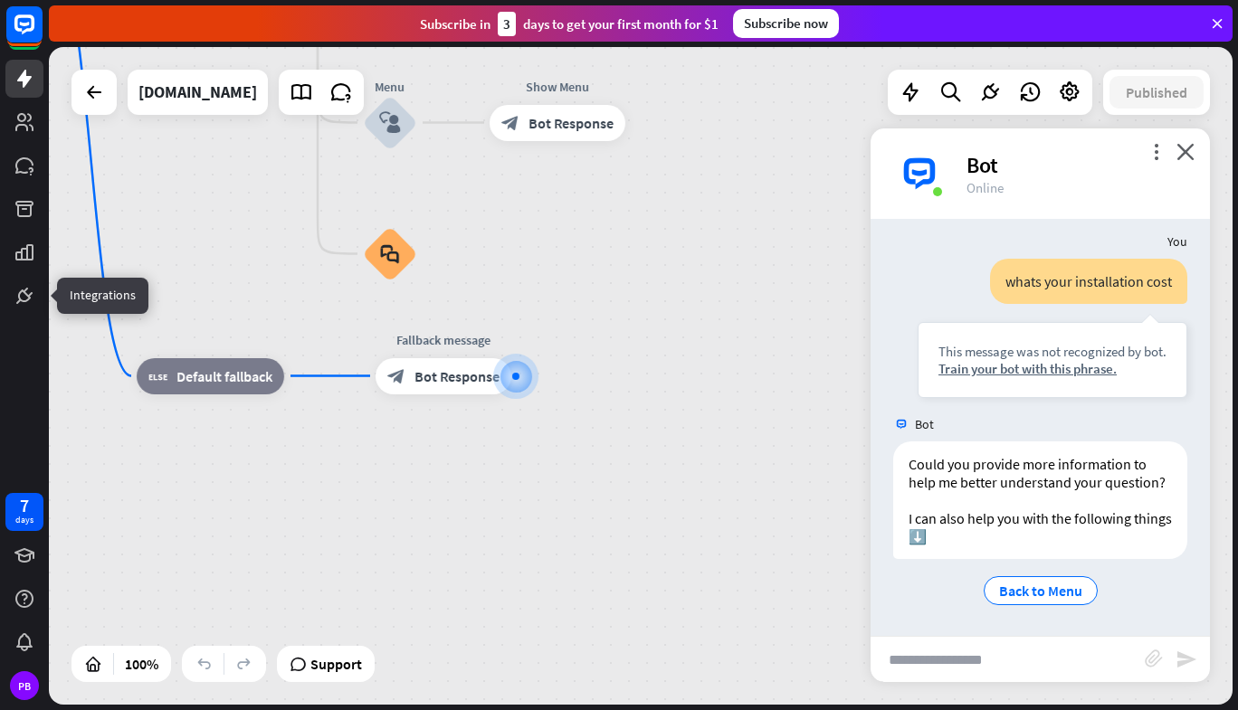
click at [0, 0] on icon at bounding box center [0, 0] width 0 height 0
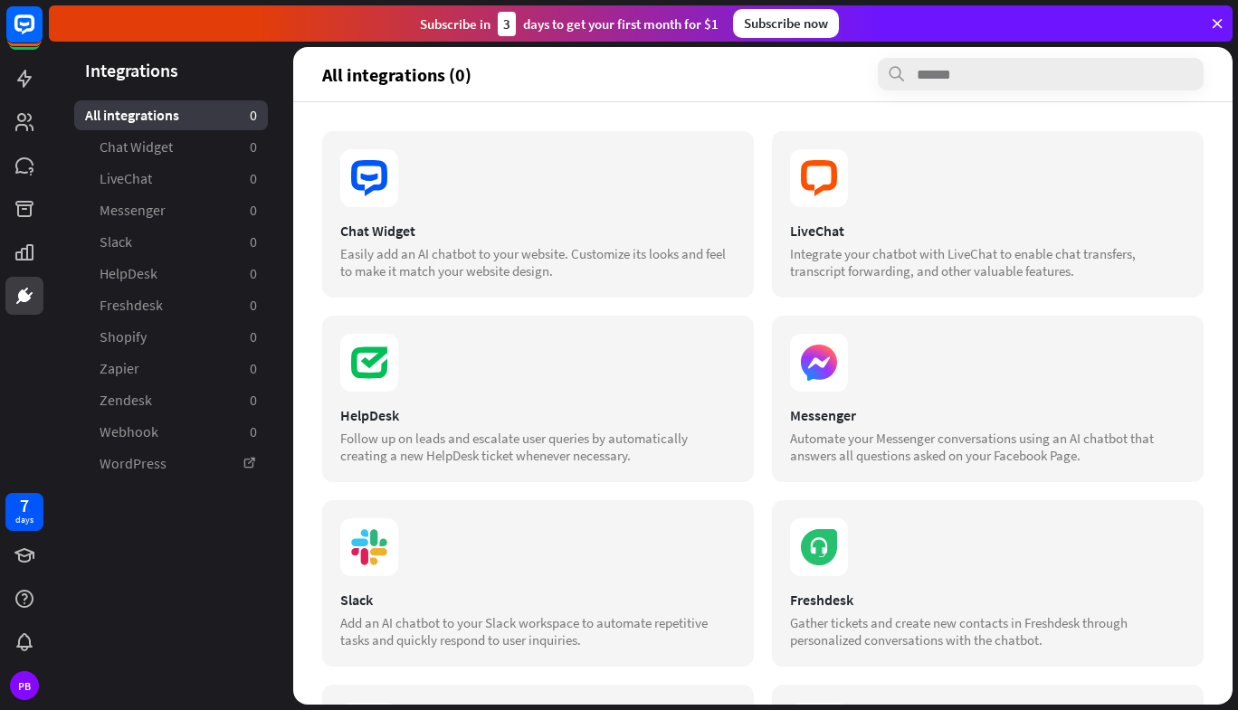
click at [770, 33] on div "Subscribe now" at bounding box center [786, 23] width 106 height 29
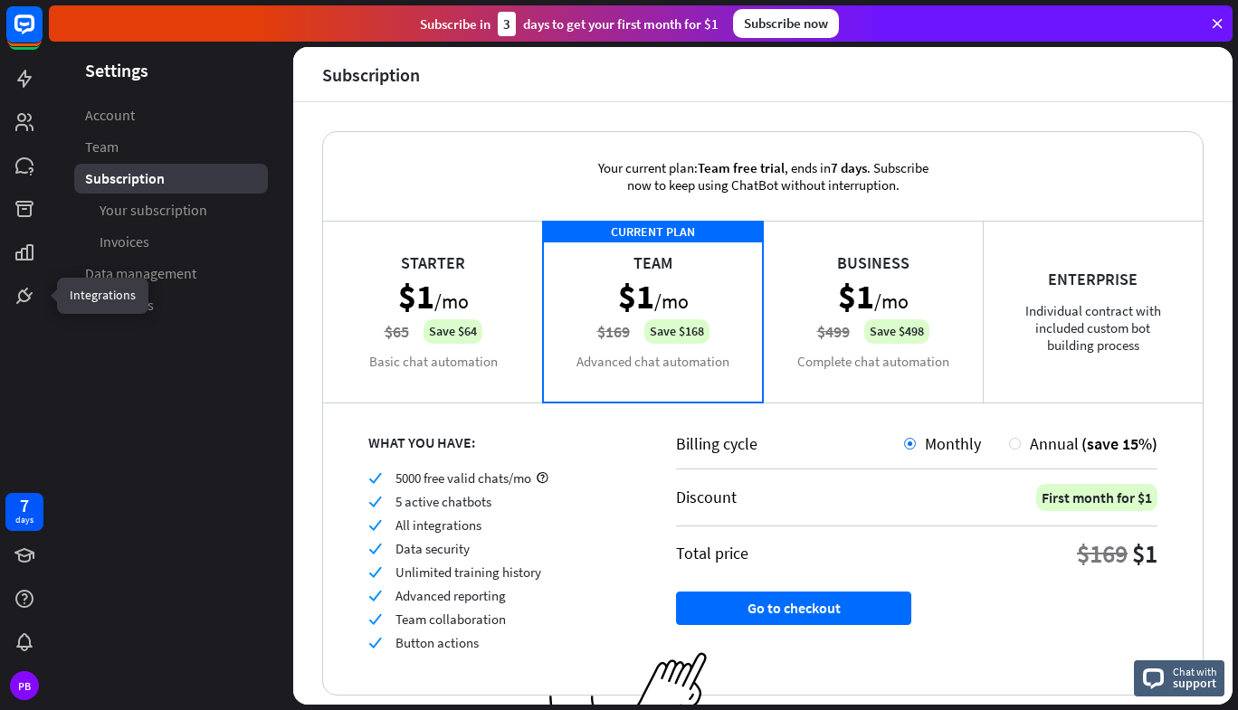
click at [0, 0] on icon at bounding box center [0, 0] width 0 height 0
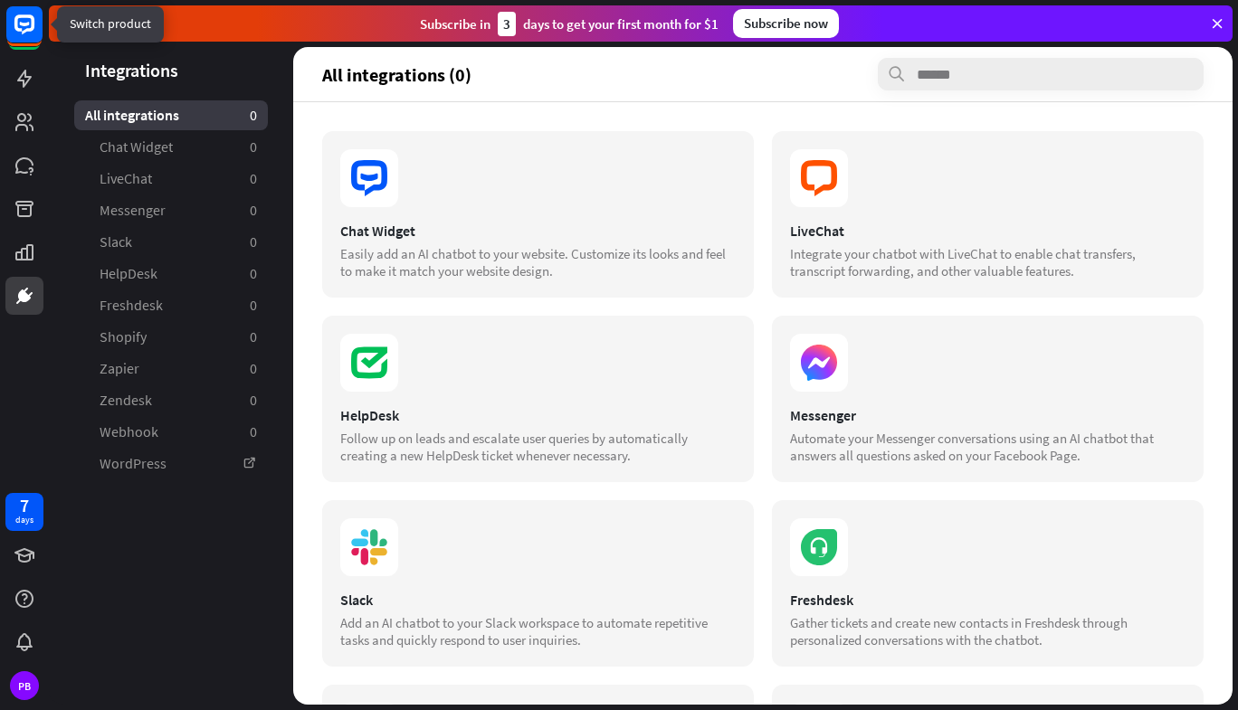
click at [23, 33] on icon at bounding box center [24, 24] width 20 height 20
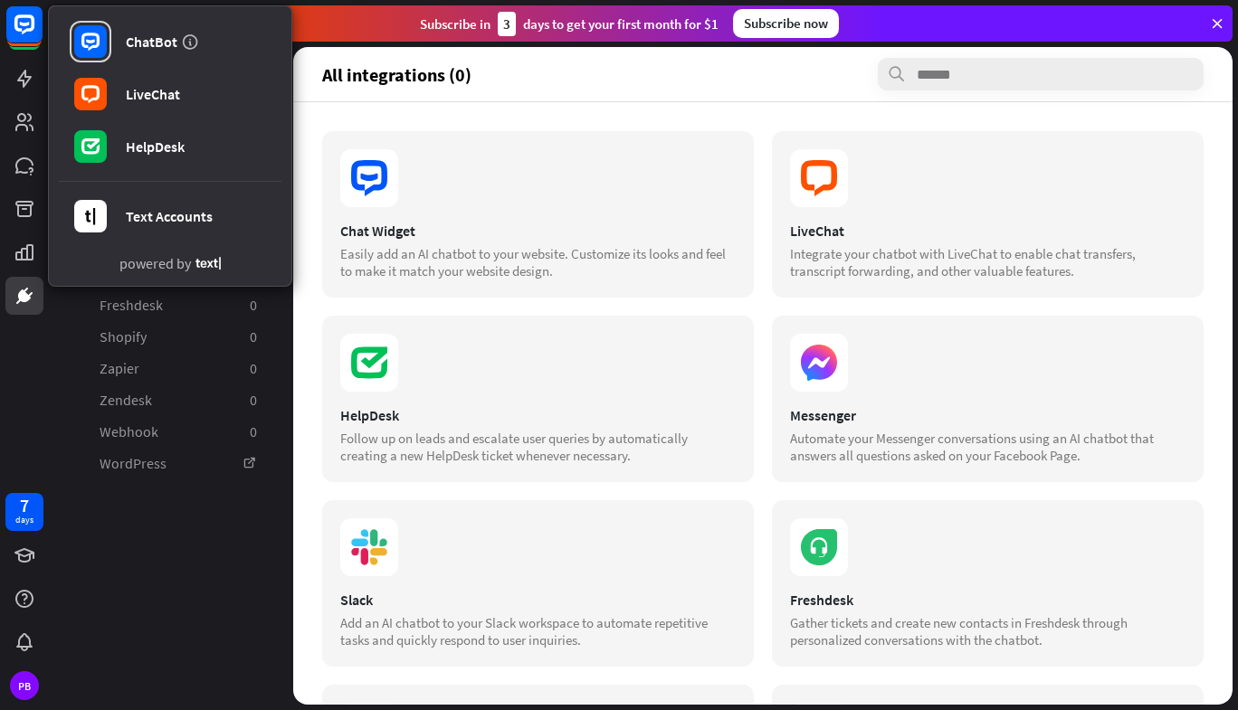
click at [319, 90] on header "All integrations (0)" at bounding box center [762, 74] width 939 height 54
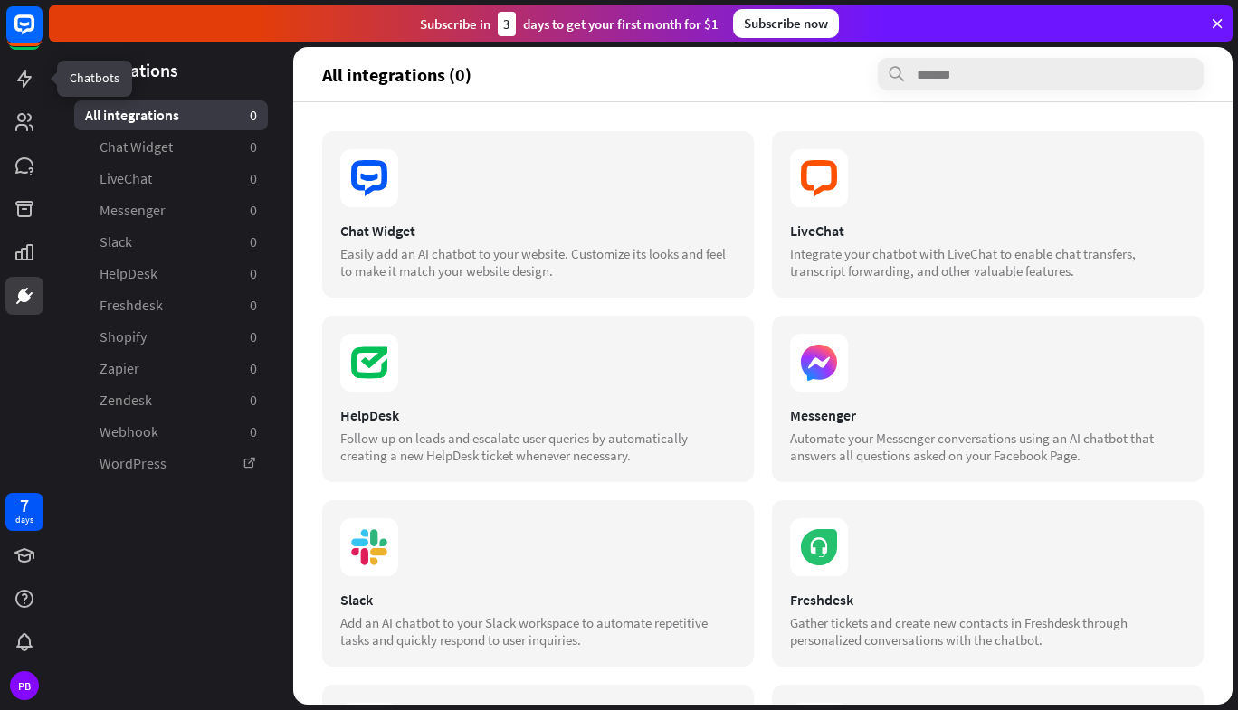
click at [30, 90] on link at bounding box center [24, 79] width 38 height 38
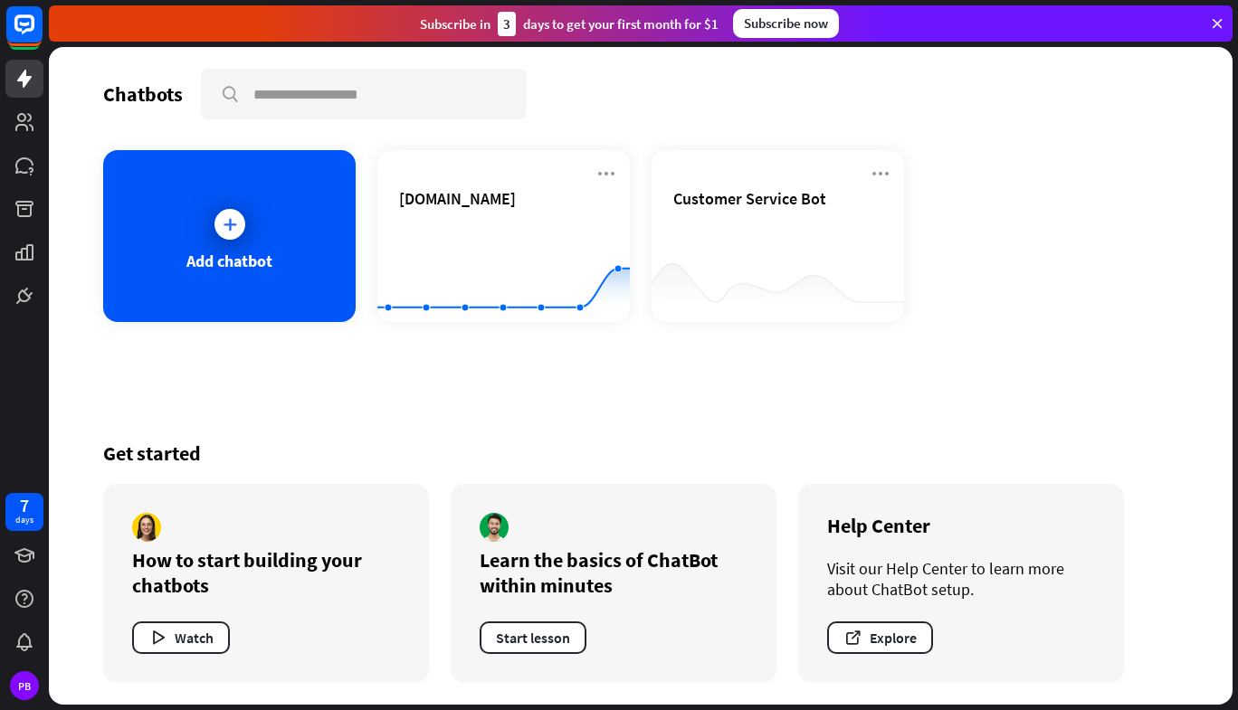
click at [506, 211] on div "[DOMAIN_NAME]" at bounding box center [503, 219] width 209 height 63
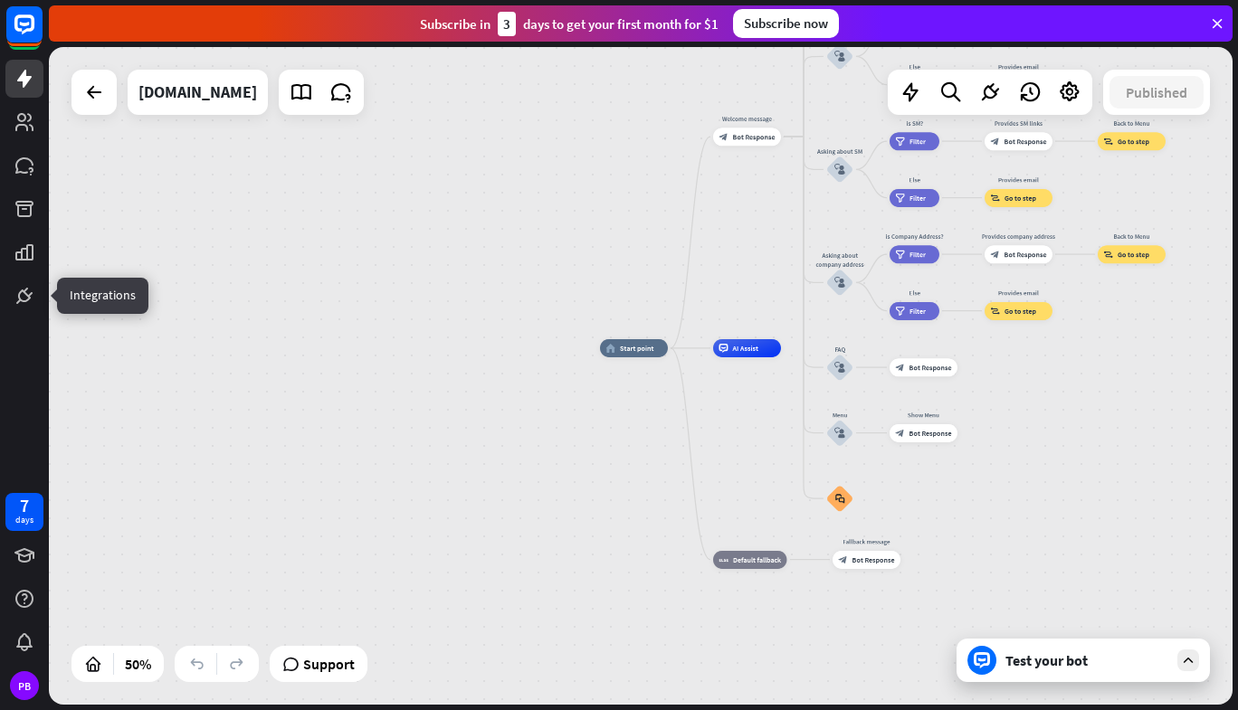
click at [0, 0] on icon at bounding box center [0, 0] width 0 height 0
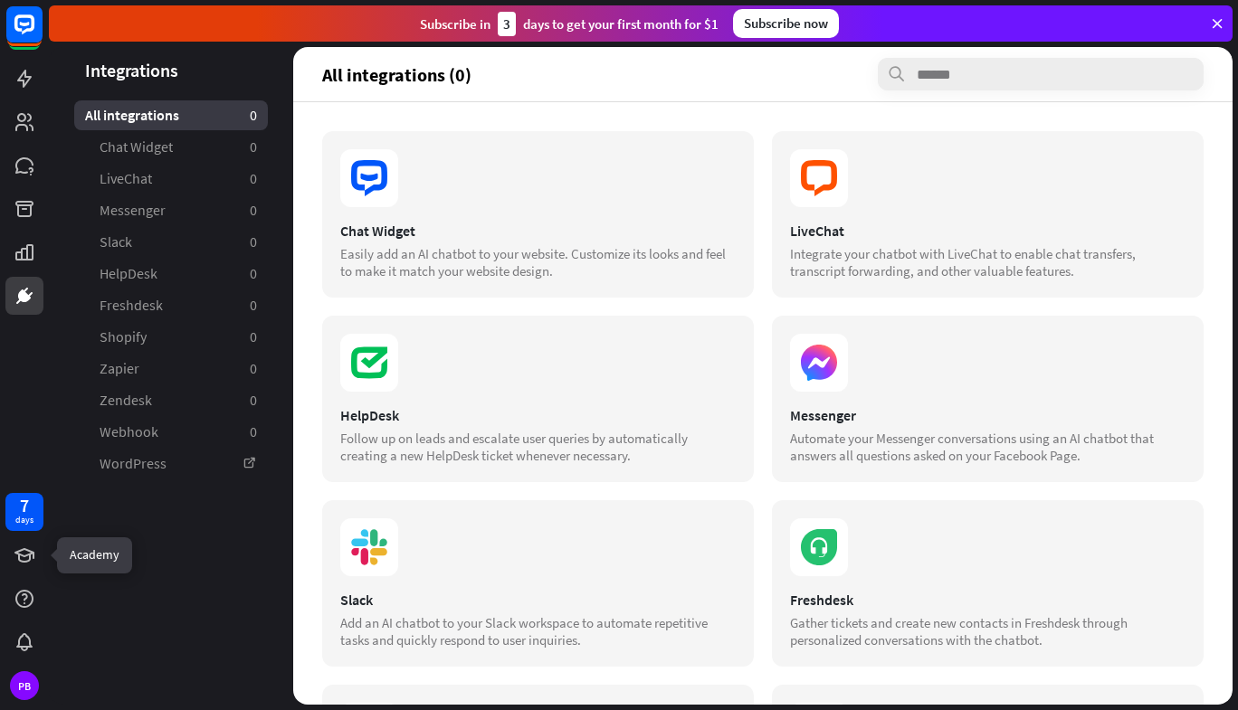
click at [0, 0] on icon at bounding box center [0, 0] width 0 height 0
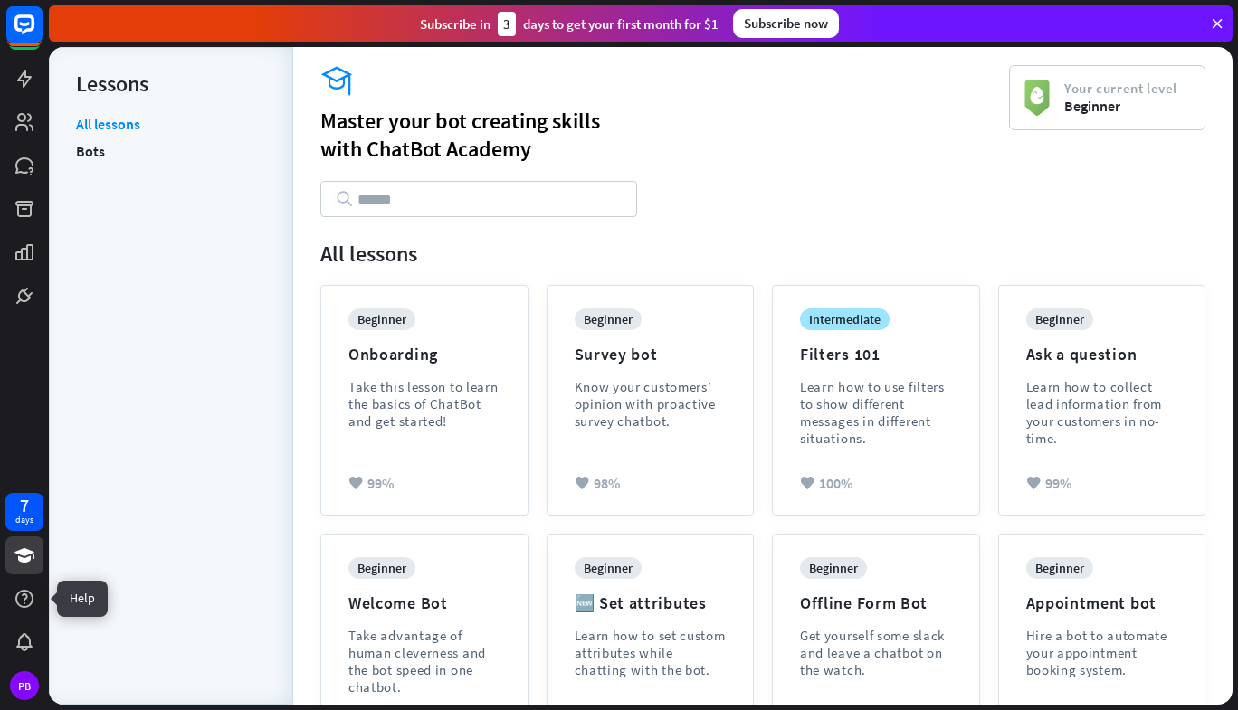
click at [27, 611] on div at bounding box center [24, 599] width 38 height 38
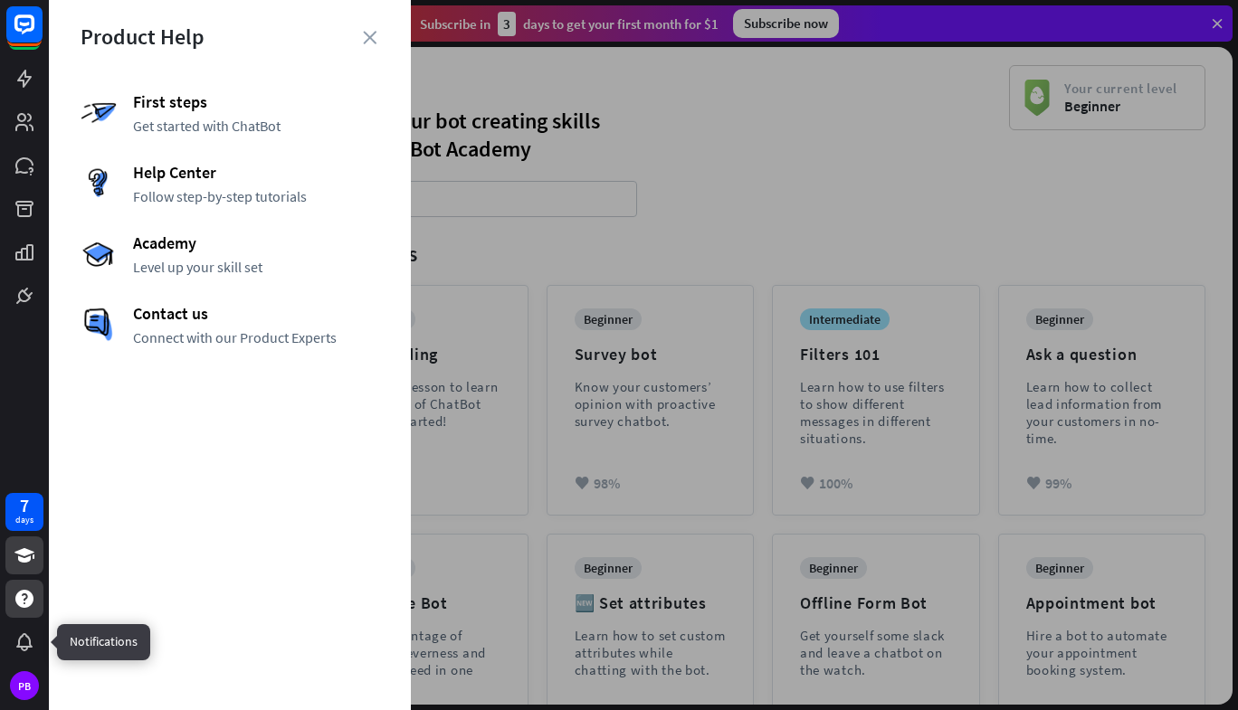
click at [12, 638] on div at bounding box center [24, 642] width 38 height 38
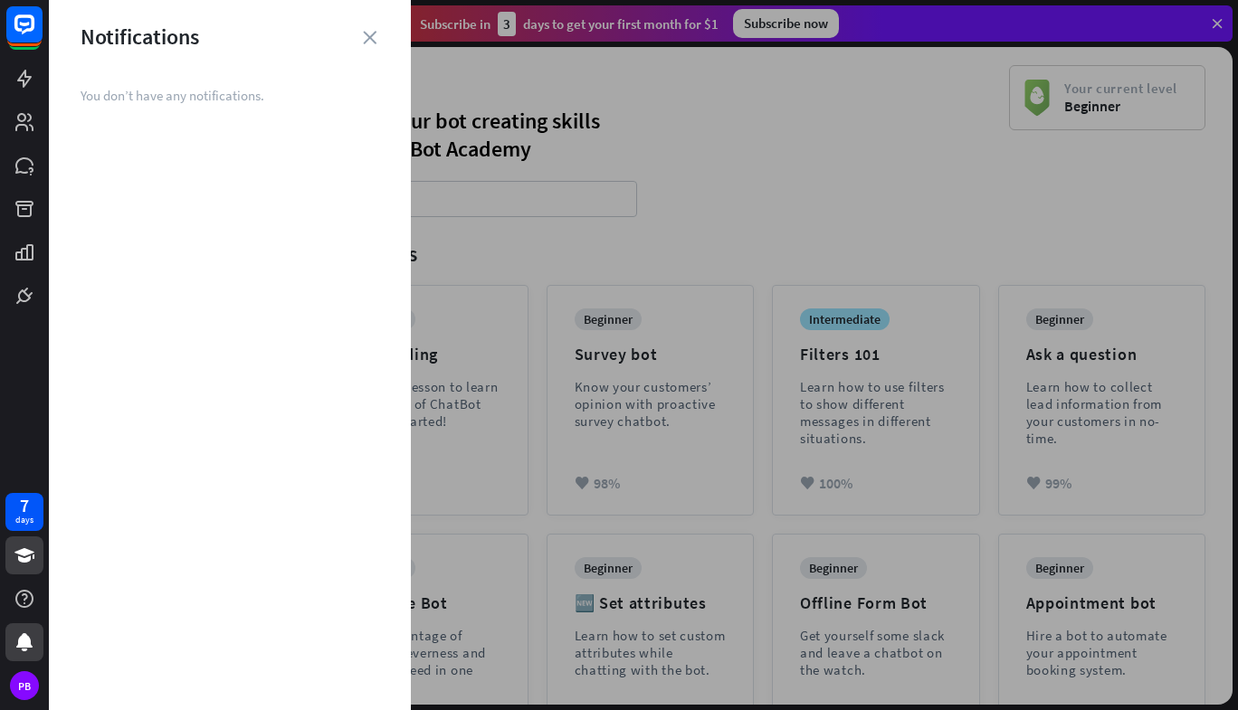
click at [358, 36] on div "Notifications" at bounding box center [230, 37] width 362 height 28
click at [367, 42] on icon "close" at bounding box center [370, 38] width 14 height 14
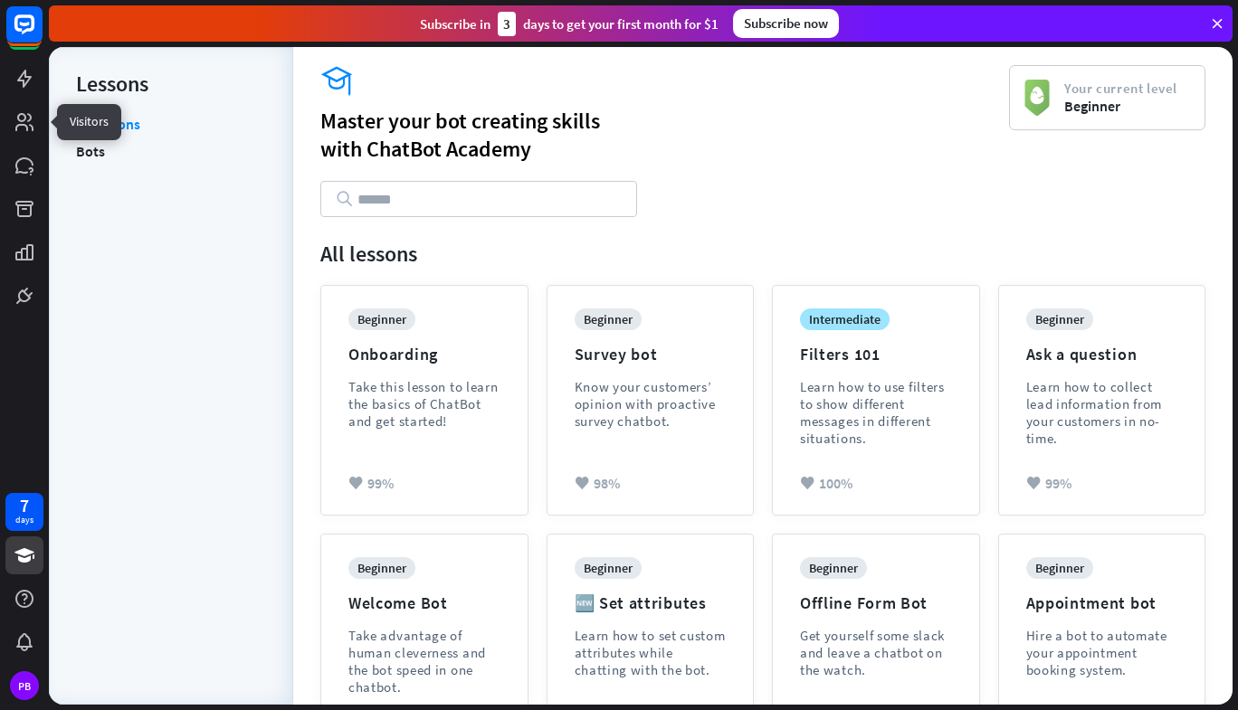
click at [0, 0] on icon at bounding box center [0, 0] width 0 height 0
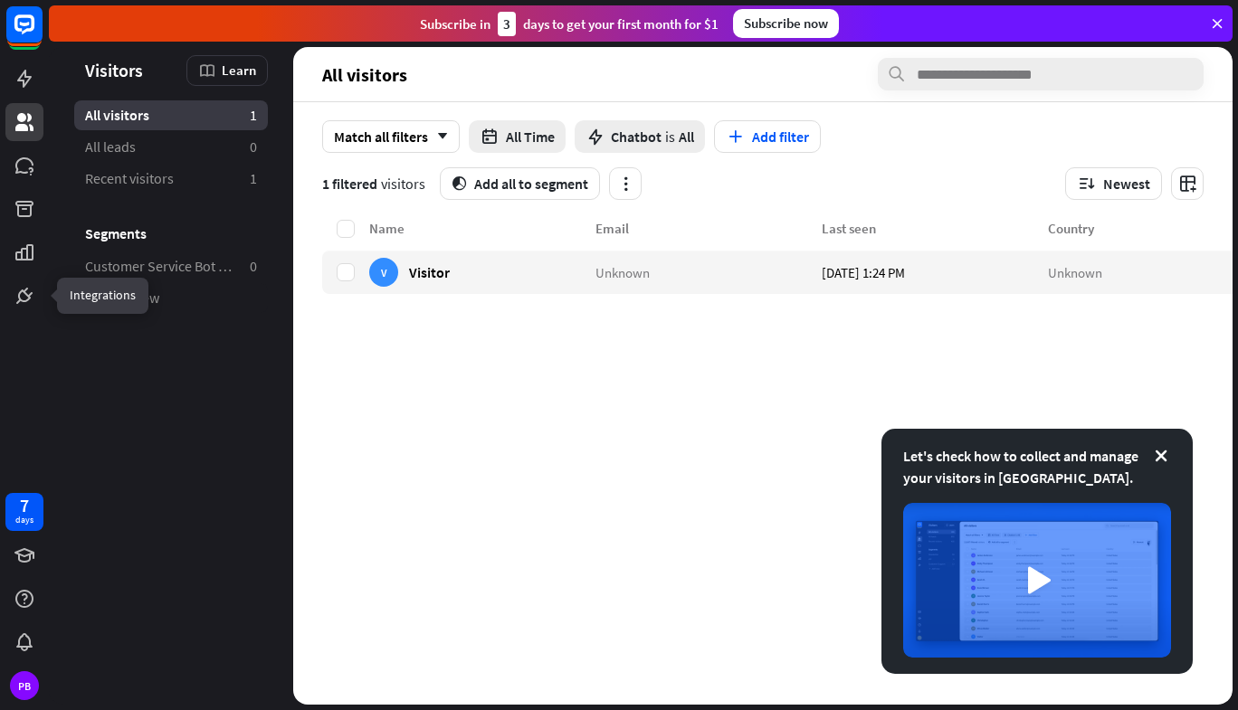
click at [0, 0] on icon at bounding box center [0, 0] width 0 height 0
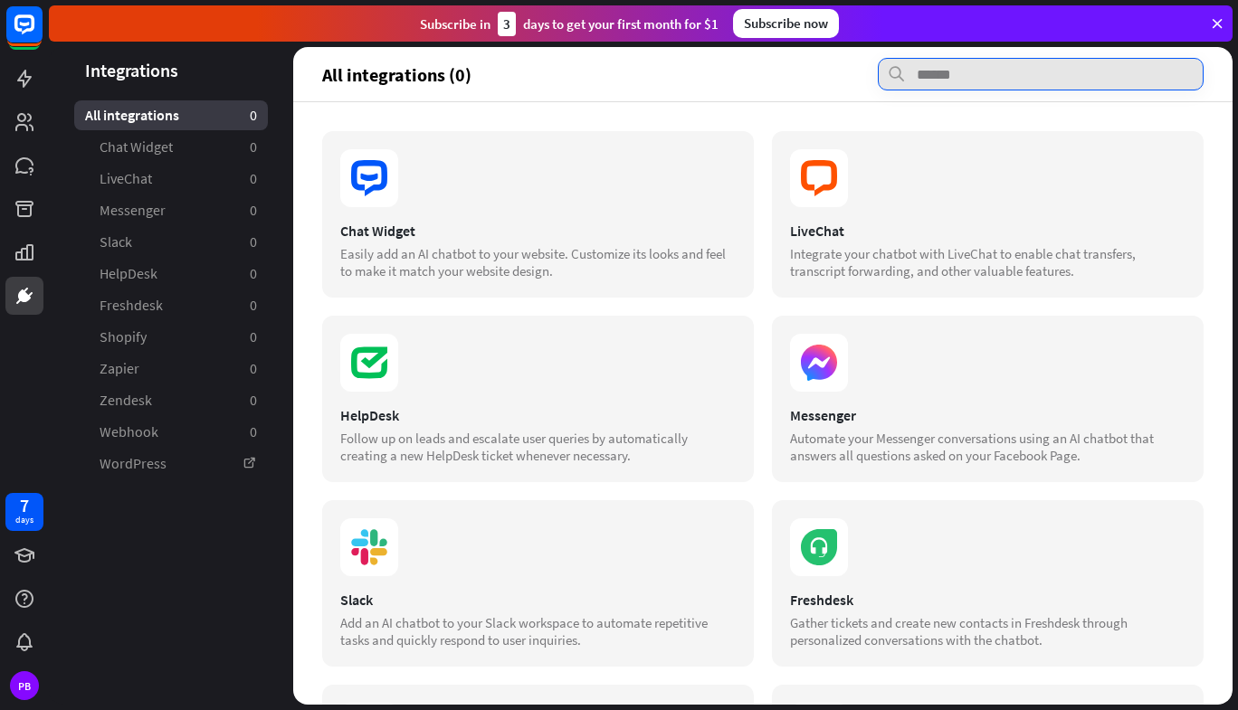
click at [957, 76] on input "text" at bounding box center [1041, 74] width 326 height 33
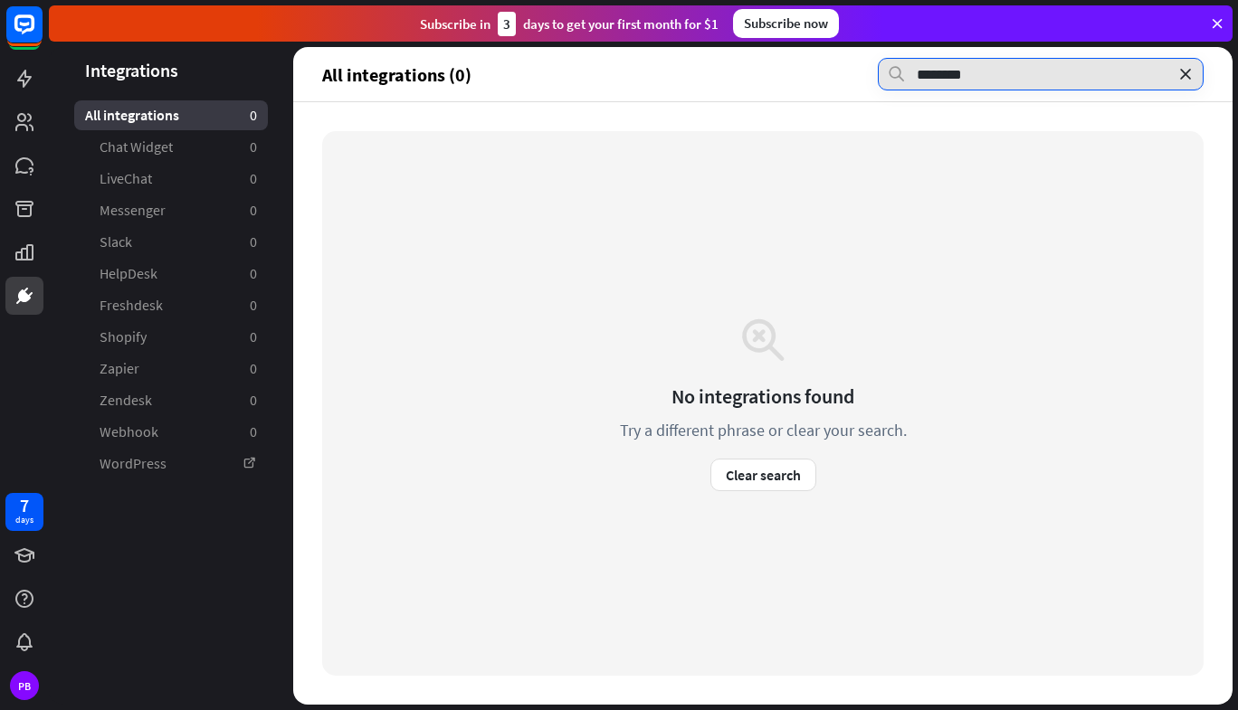
type input "********"
